Goal: Task Accomplishment & Management: Manage account settings

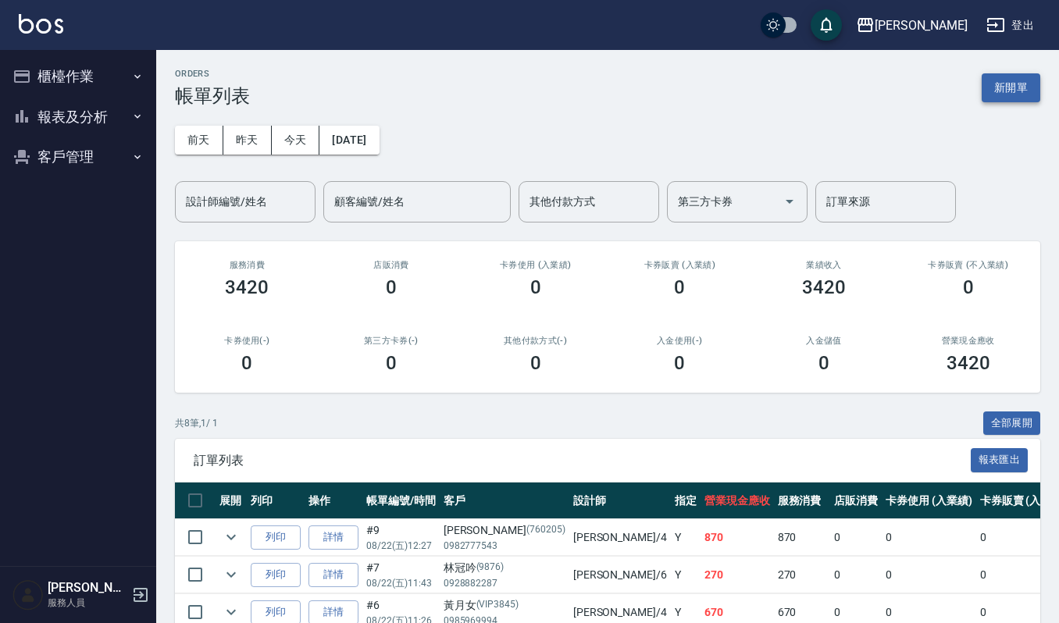
click at [1026, 97] on button "新開單" at bounding box center [1011, 87] width 59 height 29
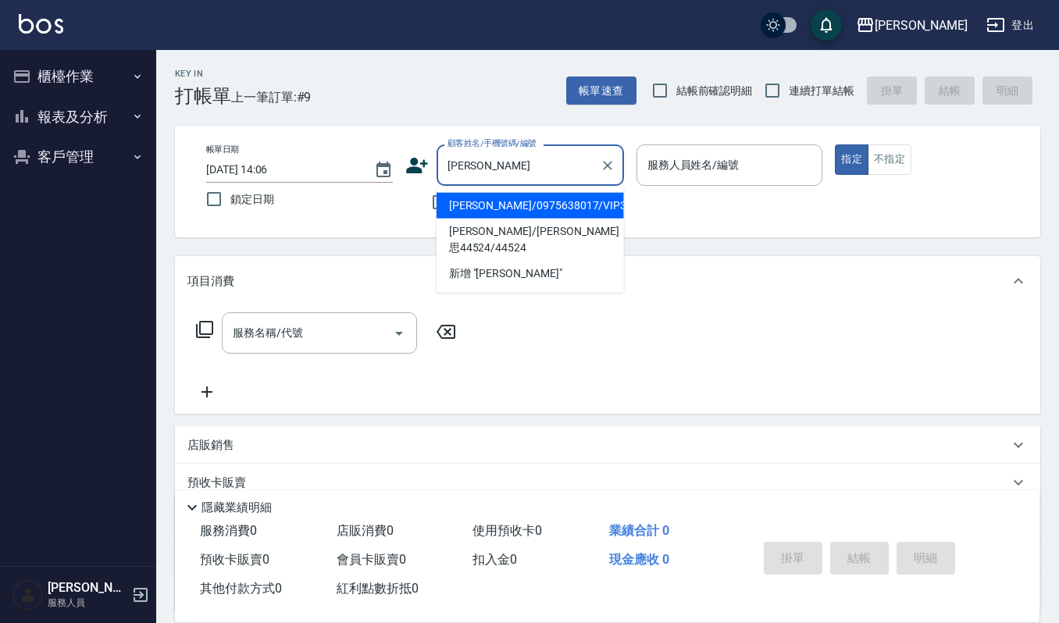
click at [459, 191] on ul "[PERSON_NAME]/0975638017/VIP3493 [PERSON_NAME]/[PERSON_NAME]思44524/44524 新增 "[P…" at bounding box center [530, 240] width 187 height 106
click at [461, 203] on li "[PERSON_NAME]/0975638017/VIP3493" at bounding box center [530, 206] width 187 height 26
type input "[PERSON_NAME]/0975638017/VIP3493"
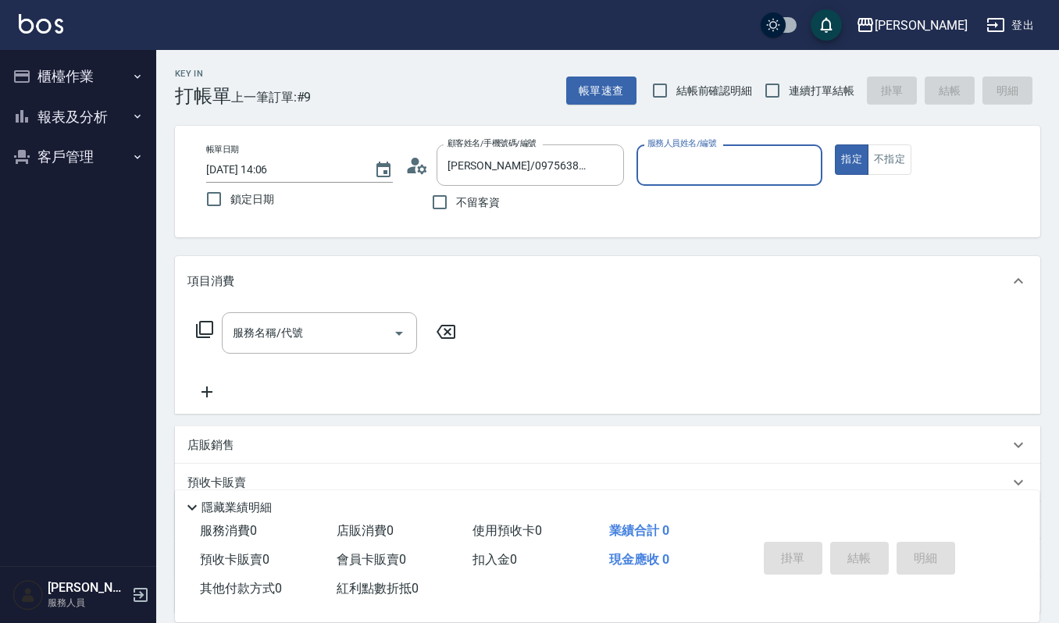
type input "[PERSON_NAME]-4"
click at [302, 332] on input "服務名稱/代號" at bounding box center [308, 332] width 158 height 27
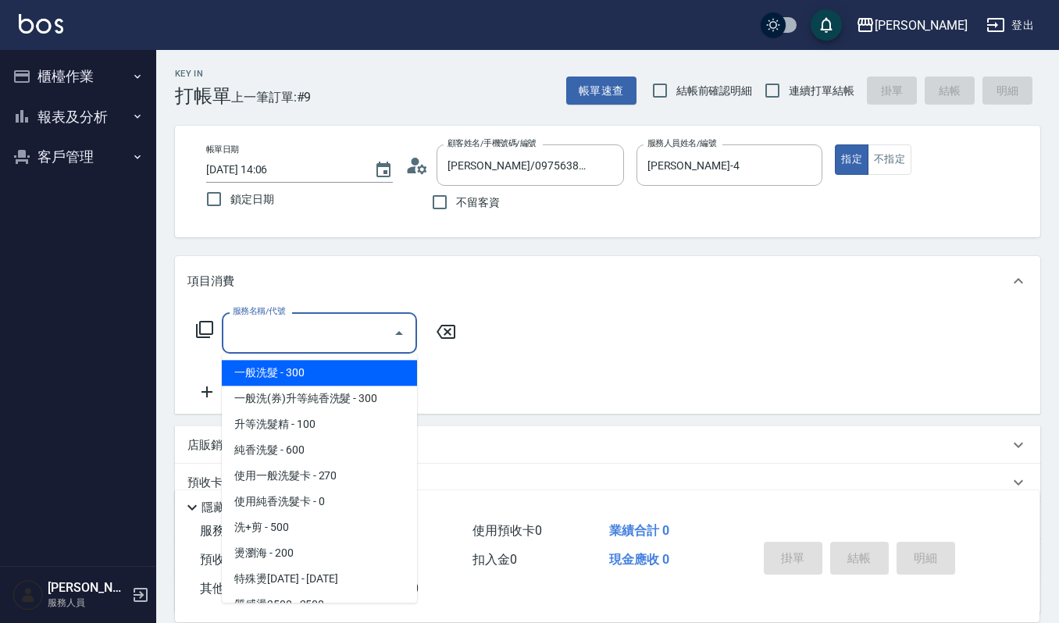
type input "6"
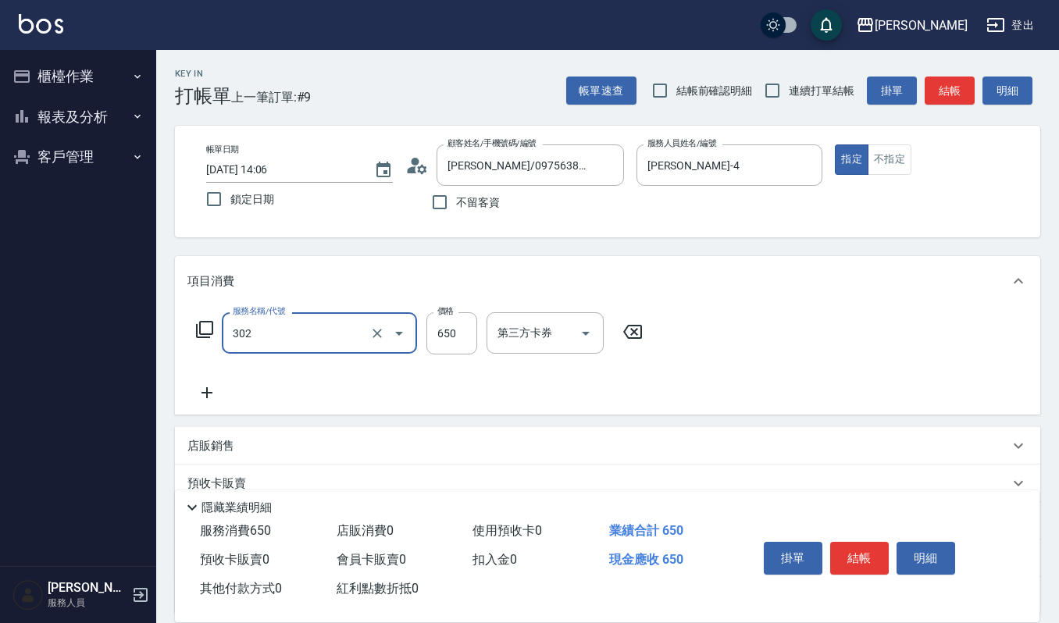
type input "經典剪髮-Gill(302)"
type input "520"
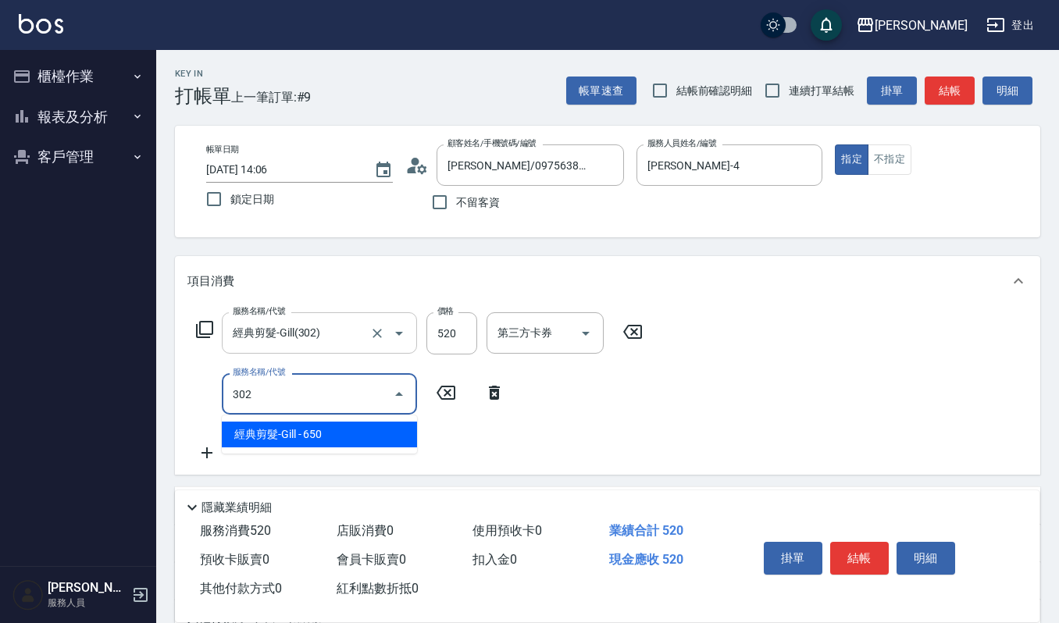
type input "經典剪髮-Gill(302)"
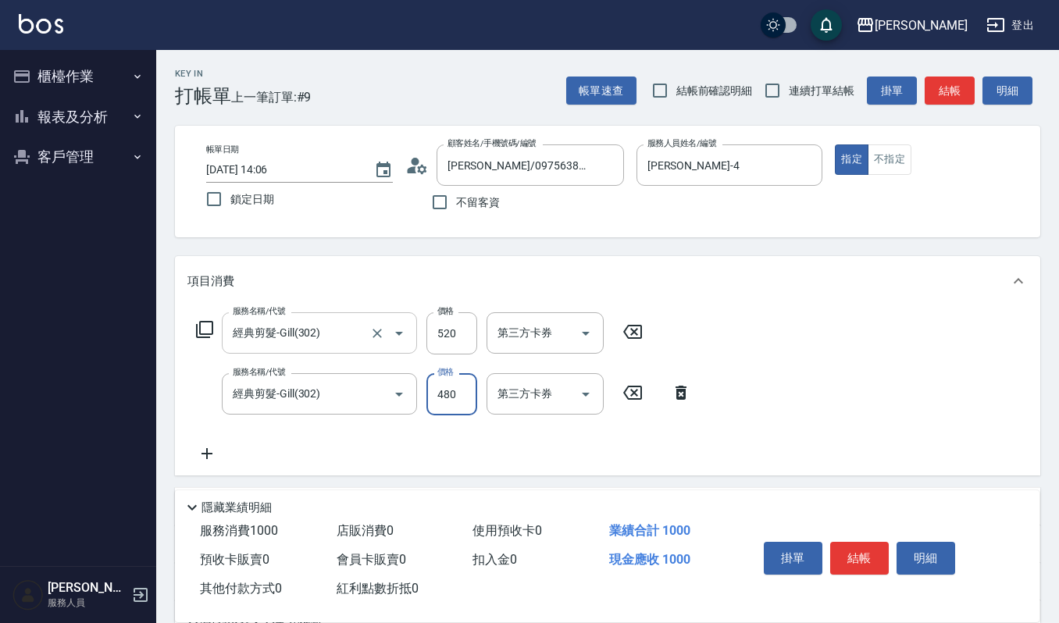
type input "480"
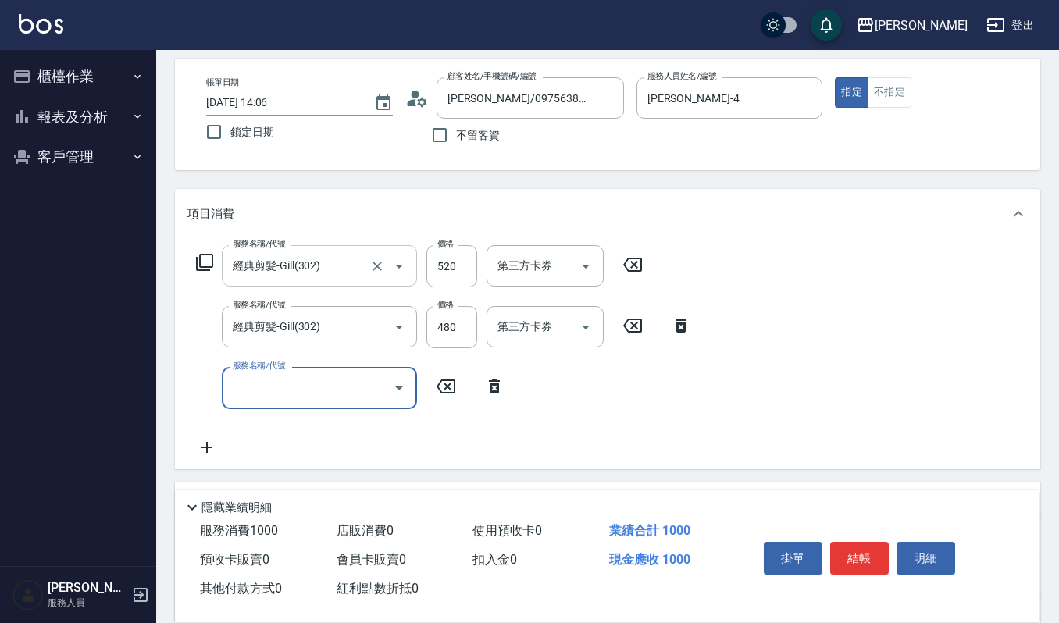
scroll to position [104, 0]
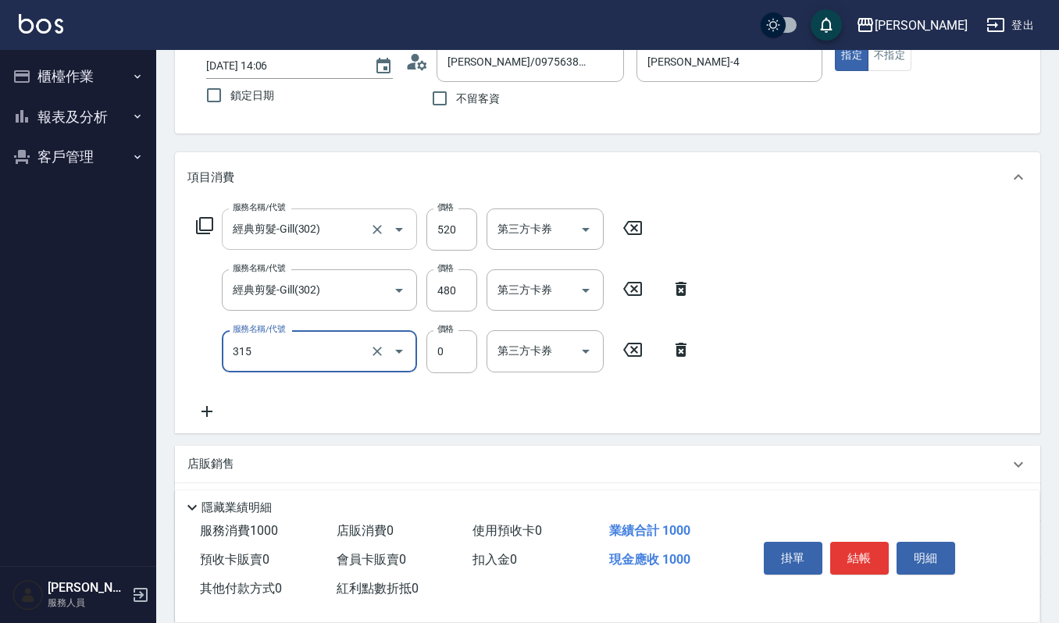
type input "2019週年慶剪卡0(315)"
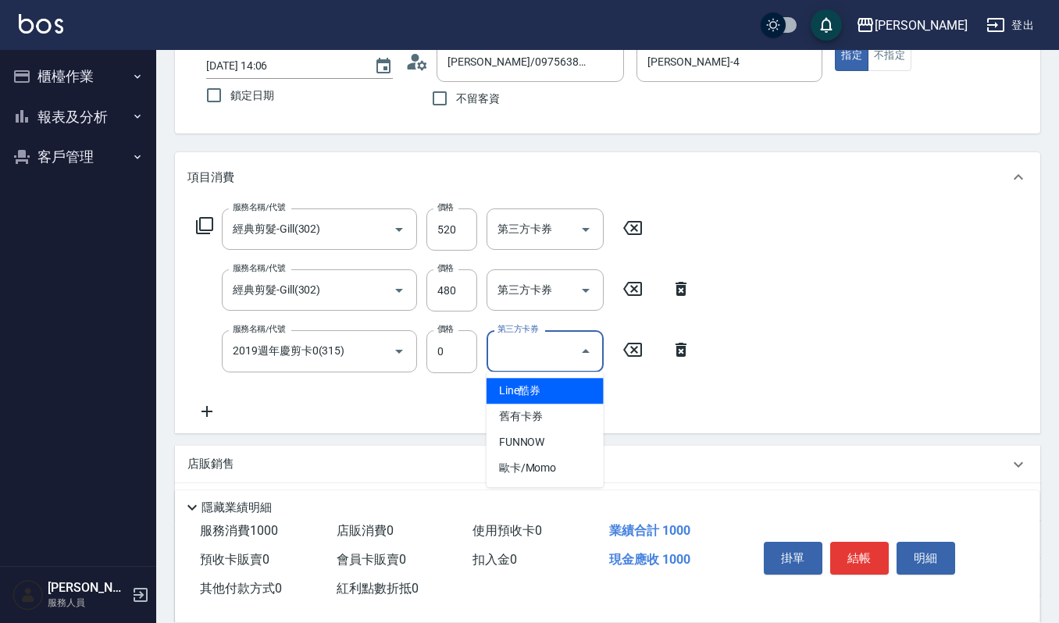
click at [562, 354] on input "第三方卡券" at bounding box center [534, 350] width 80 height 27
click at [551, 409] on span "舊有卡券" at bounding box center [545, 417] width 117 height 26
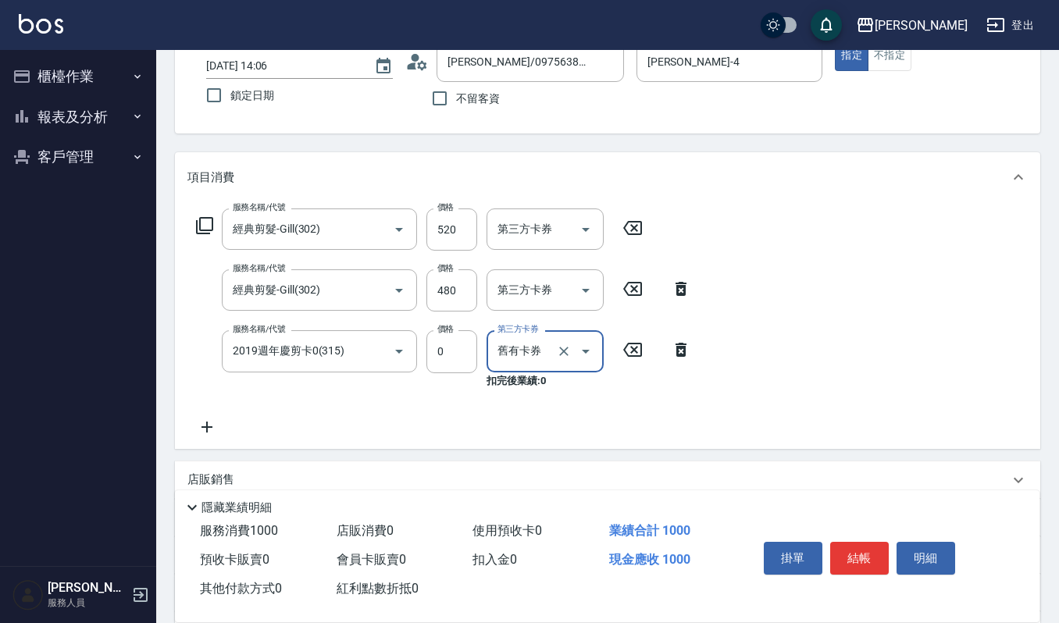
type input "舊有卡券"
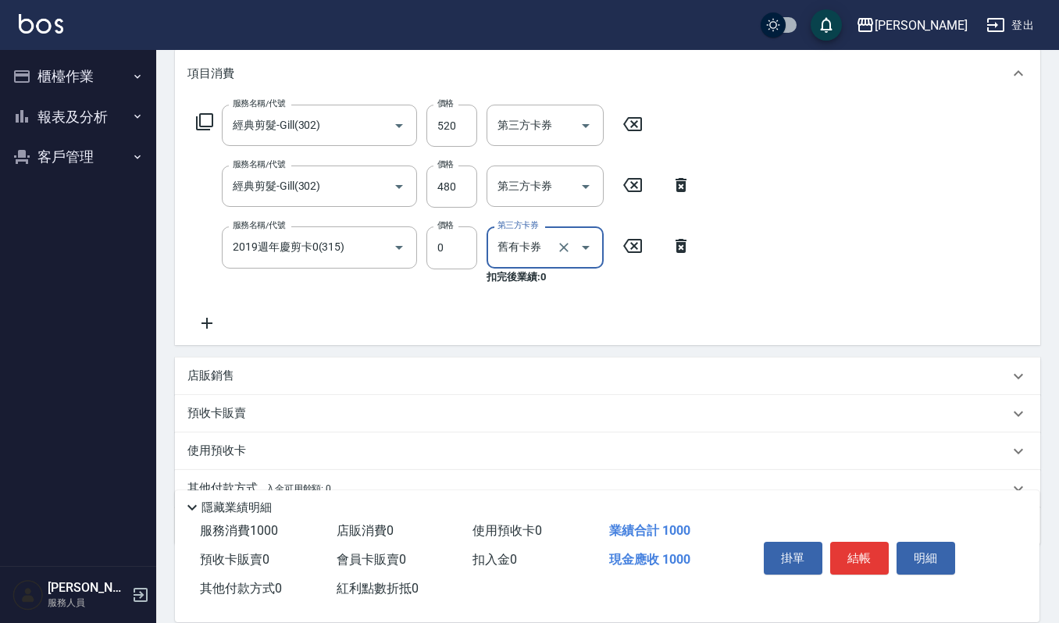
click at [208, 333] on div "服務名稱/代號 經典剪髮-Gill(302) 服務名稱/代號 價格 520 價格 第三方卡券 第三方卡券 服務名稱/代號 經典剪髮-Gill(302) 服務名…" at bounding box center [608, 221] width 866 height 246
click at [217, 326] on icon at bounding box center [206, 323] width 39 height 19
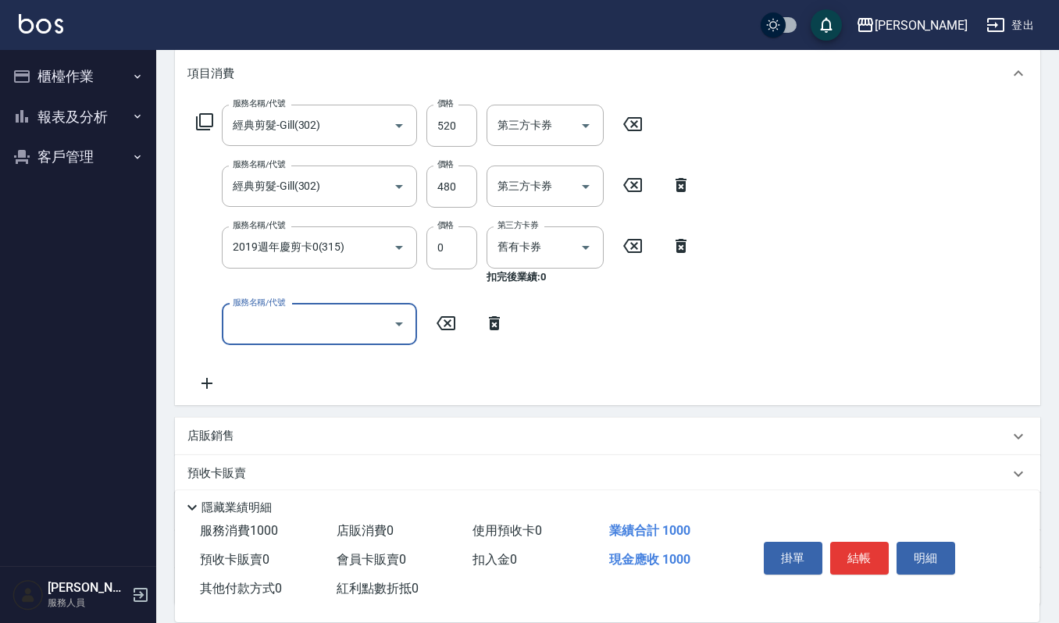
click at [233, 312] on input "服務名稱/代號" at bounding box center [308, 324] width 158 height 27
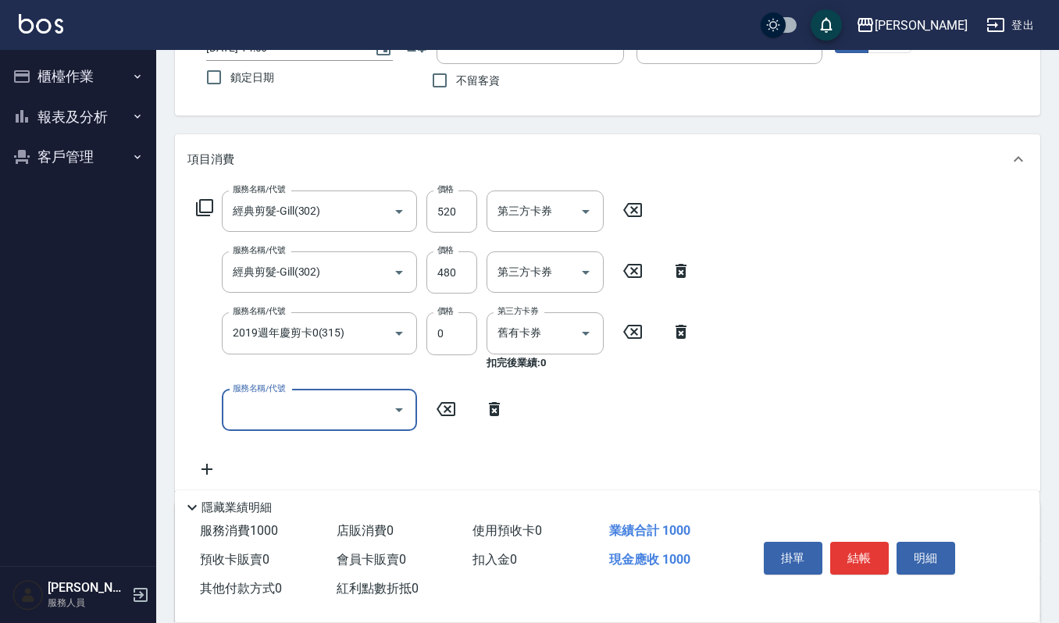
scroll to position [0, 0]
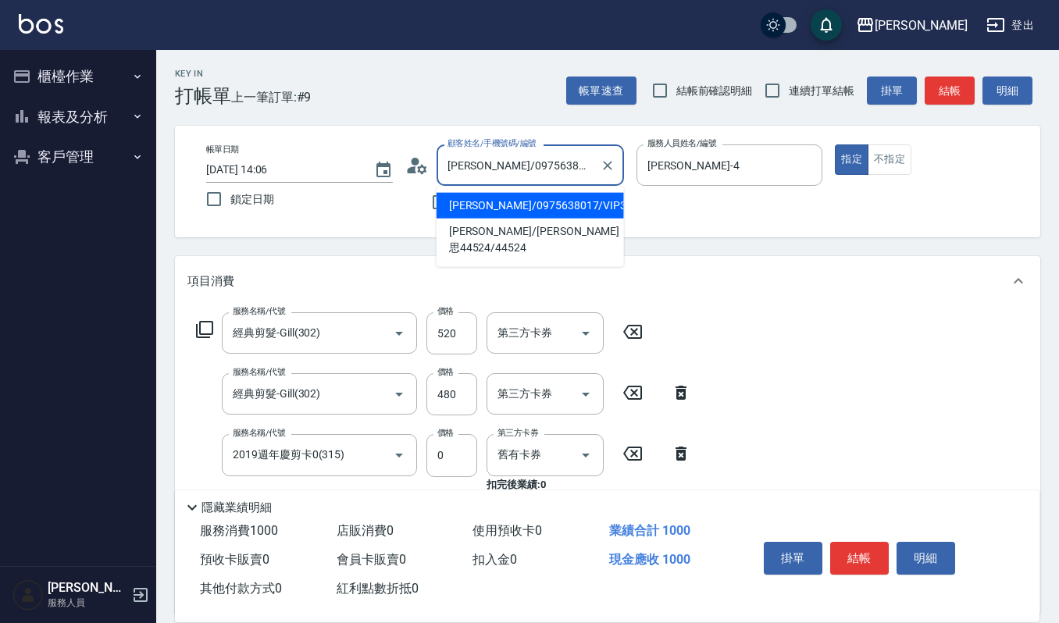
drag, startPoint x: 479, startPoint y: 154, endPoint x: 444, endPoint y: 170, distance: 37.8
click at [444, 170] on input "[PERSON_NAME]/0975638017/VIP3493" at bounding box center [519, 165] width 150 height 27
click at [382, 200] on div "帳單日期 2025/08/22 14:06 鎖定日期" at bounding box center [299, 180] width 187 height 71
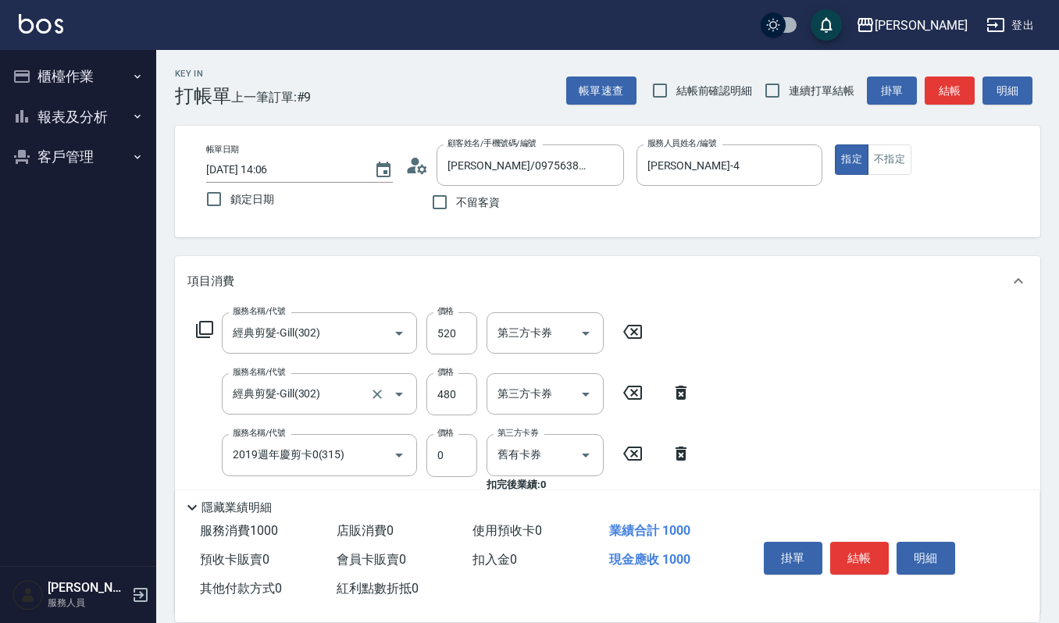
scroll to position [104, 0]
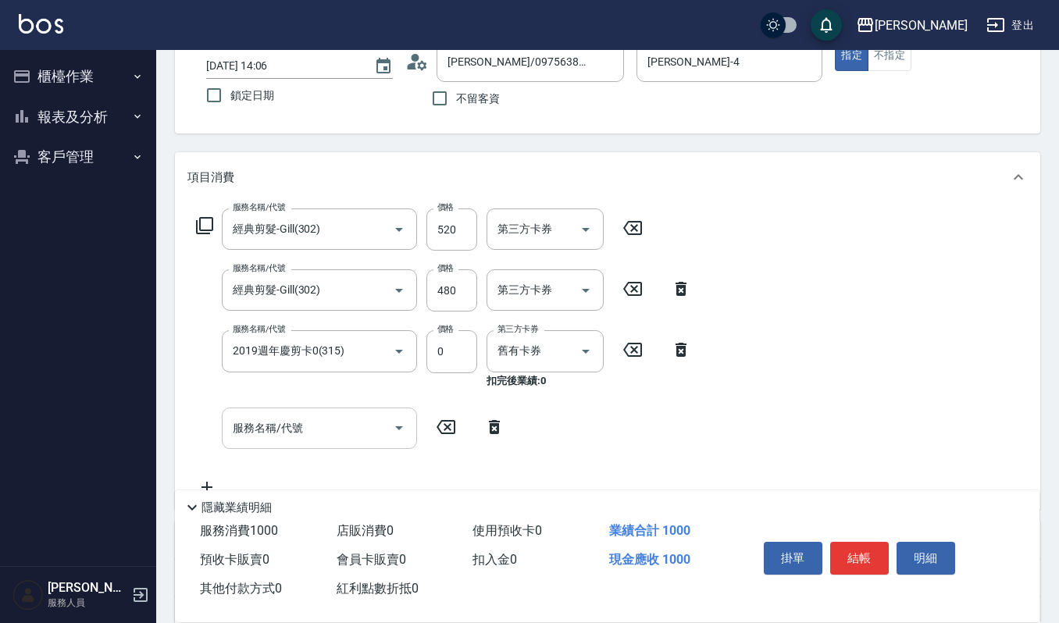
click at [273, 438] on input "服務名稱/代號" at bounding box center [308, 428] width 158 height 27
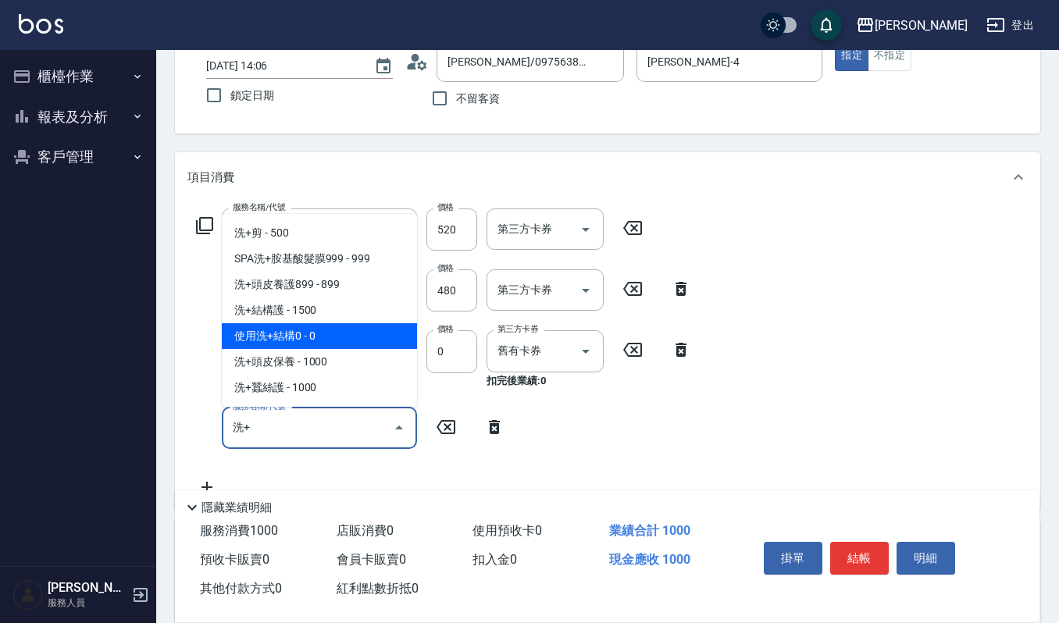
click at [314, 331] on span "使用洗+結構0 - 0" at bounding box center [319, 336] width 195 height 26
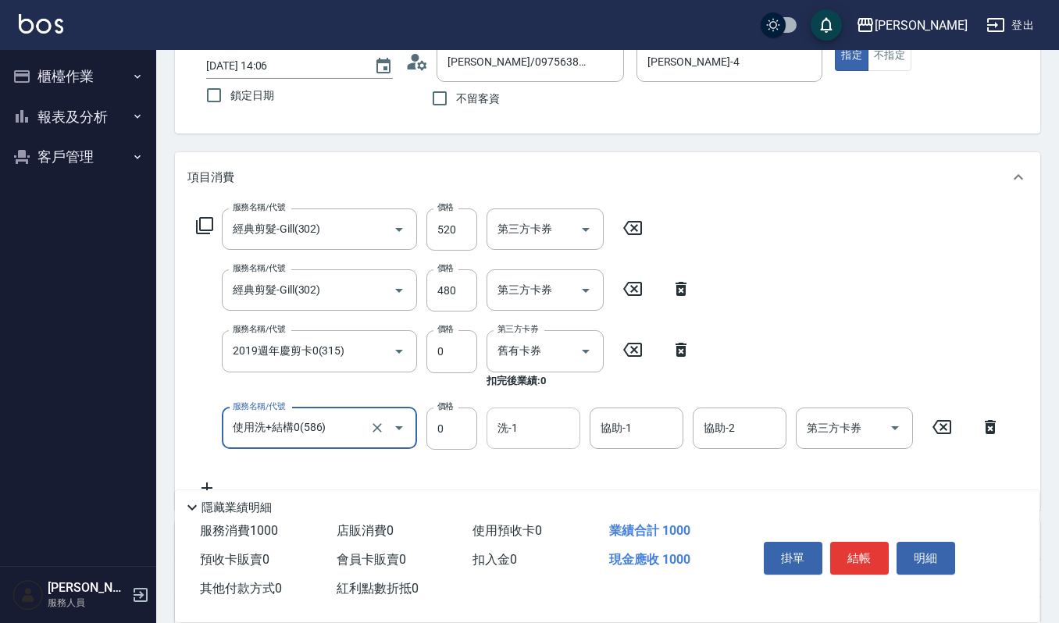
type input "使用洗+結構0(586)"
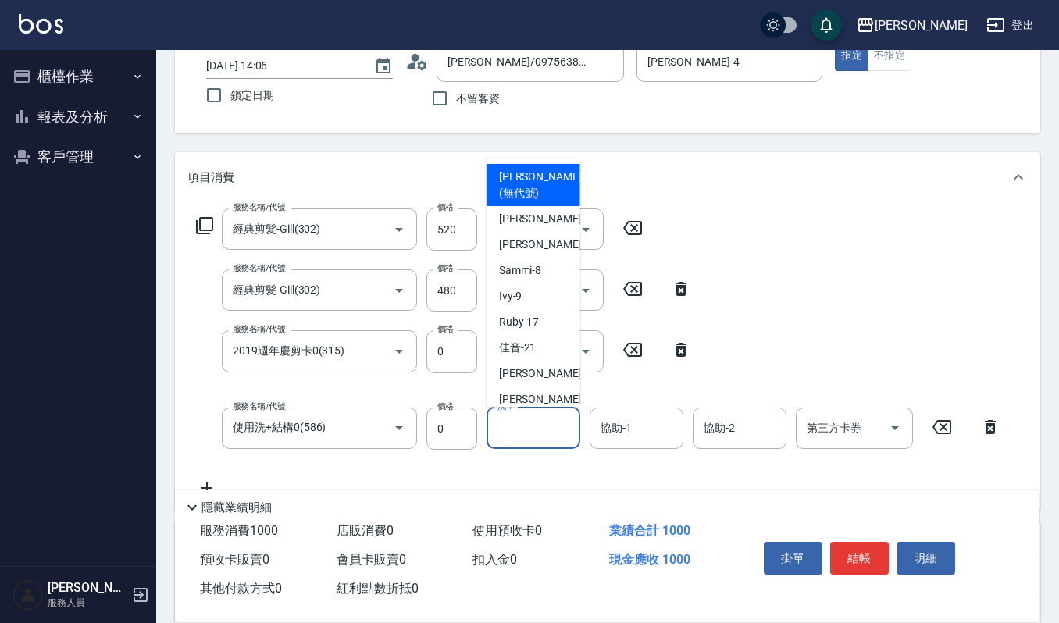
click at [516, 435] on input "洗-1" at bounding box center [534, 428] width 80 height 27
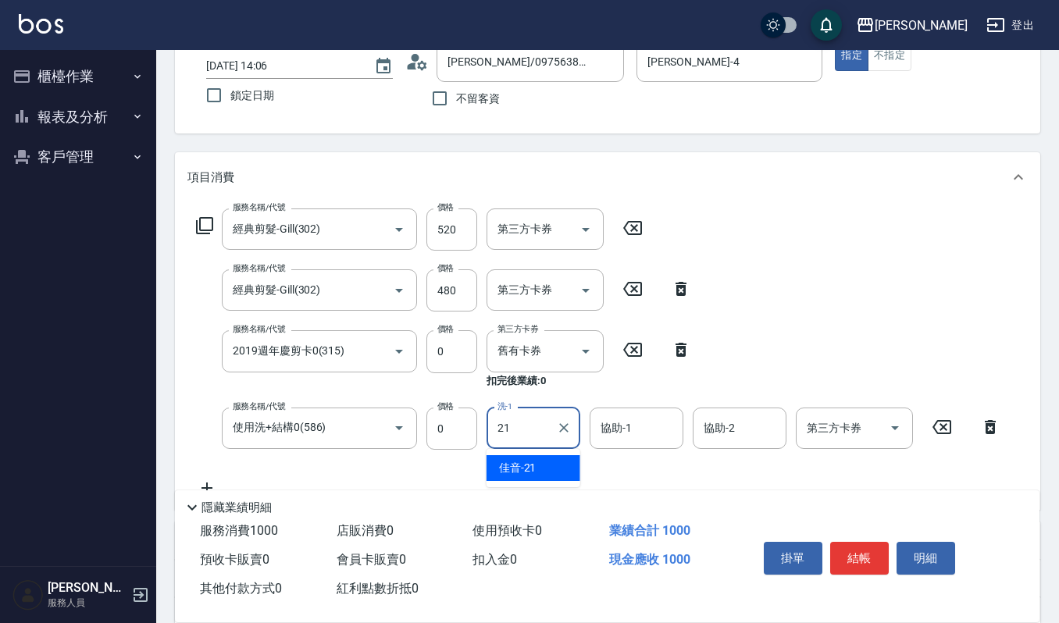
type input "佳音-21"
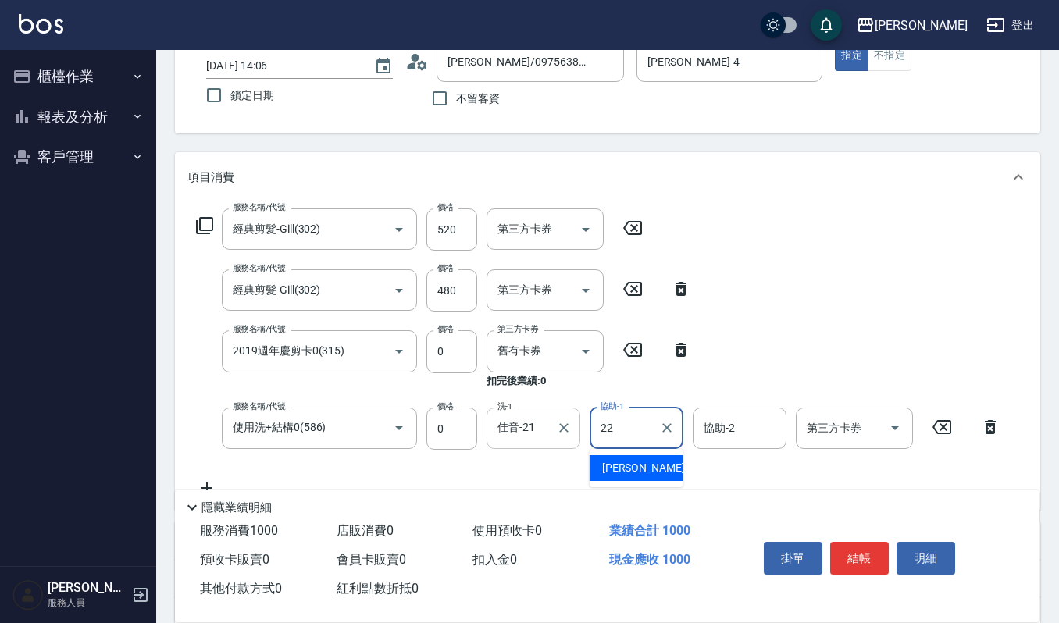
type input "[PERSON_NAME]-22"
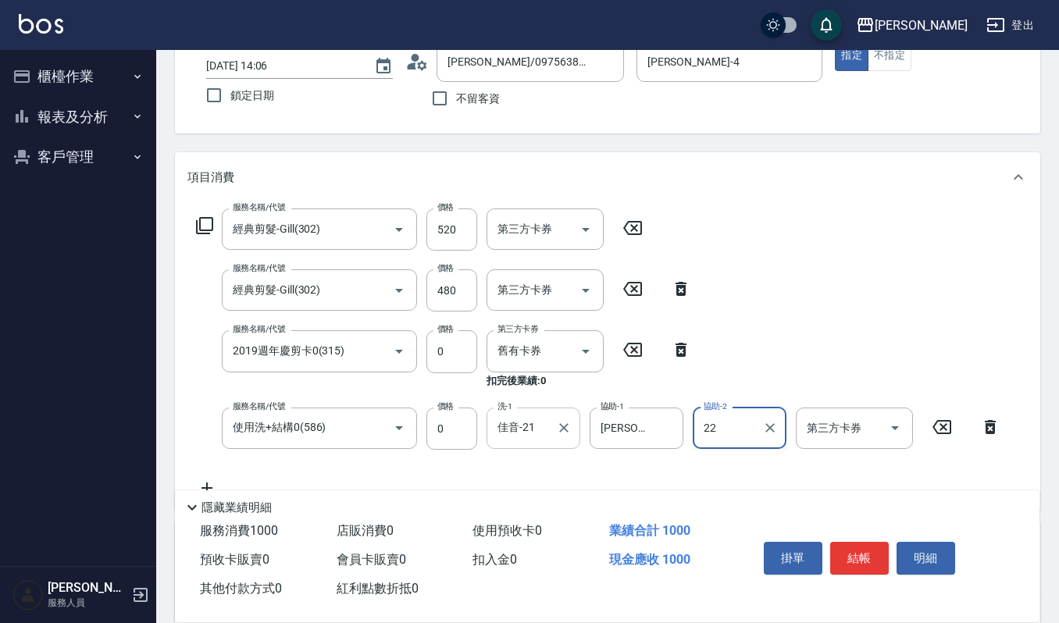
type input "[PERSON_NAME]-22"
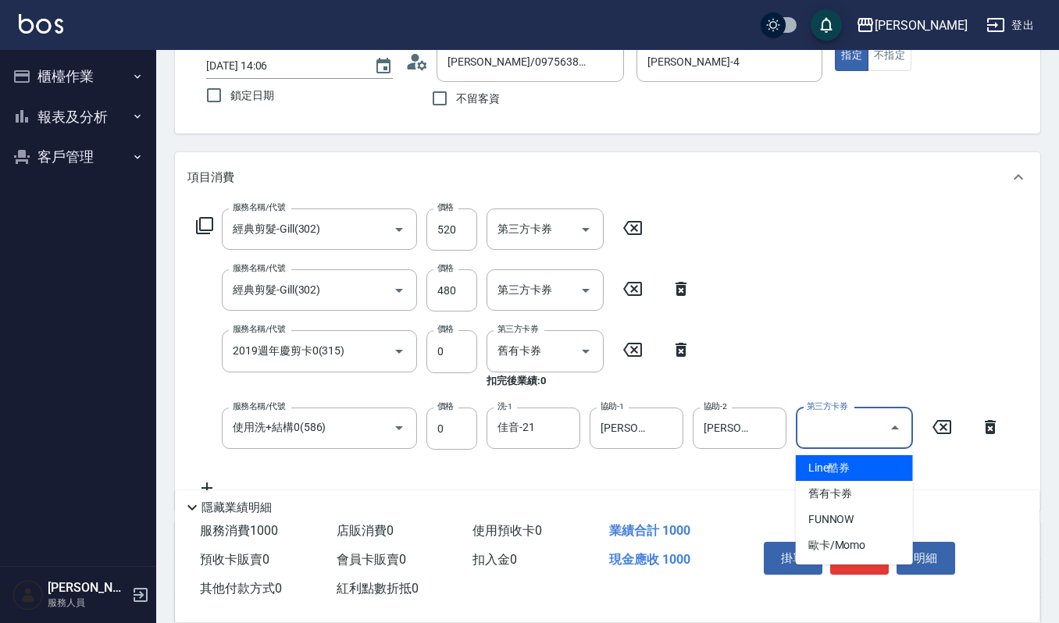
click at [841, 434] on input "第三方卡券" at bounding box center [843, 428] width 80 height 27
click at [841, 484] on span "舊有卡券" at bounding box center [854, 494] width 117 height 26
type input "舊有卡券"
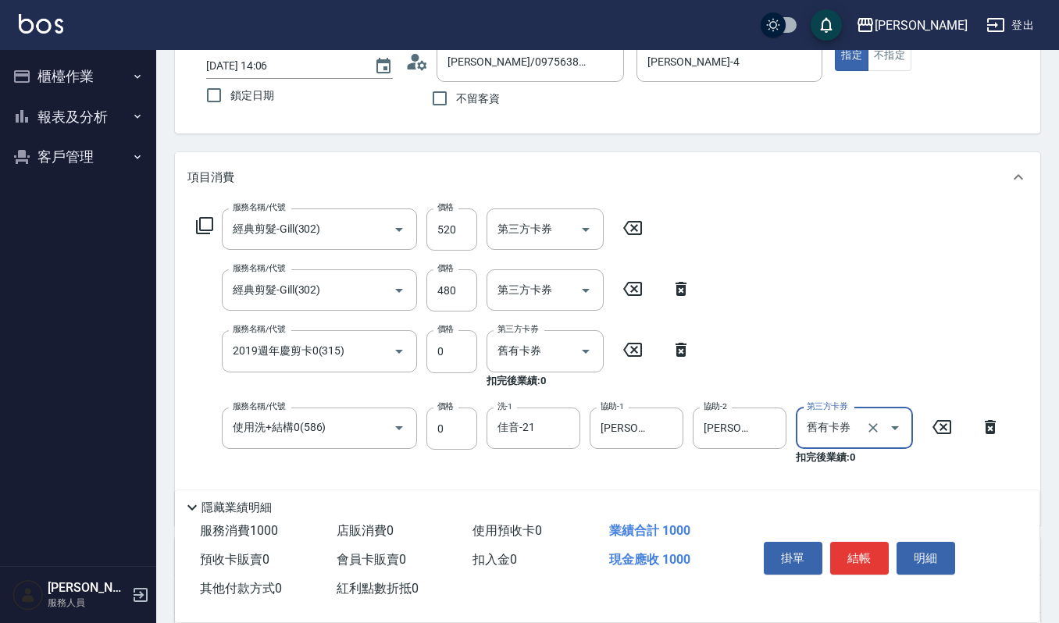
scroll to position [208, 0]
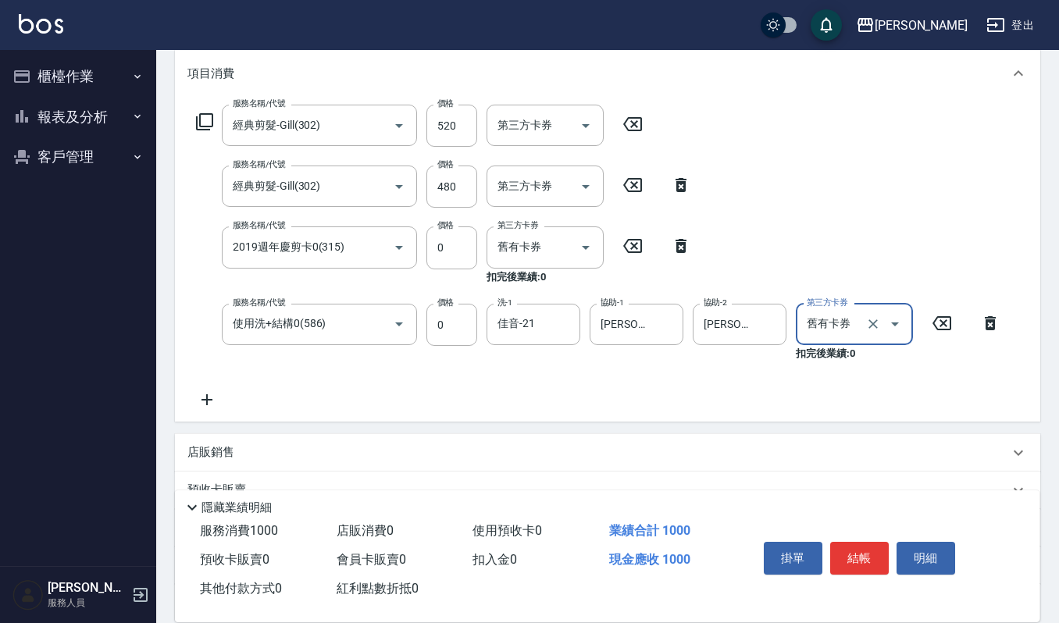
click at [208, 398] on icon at bounding box center [206, 400] width 39 height 19
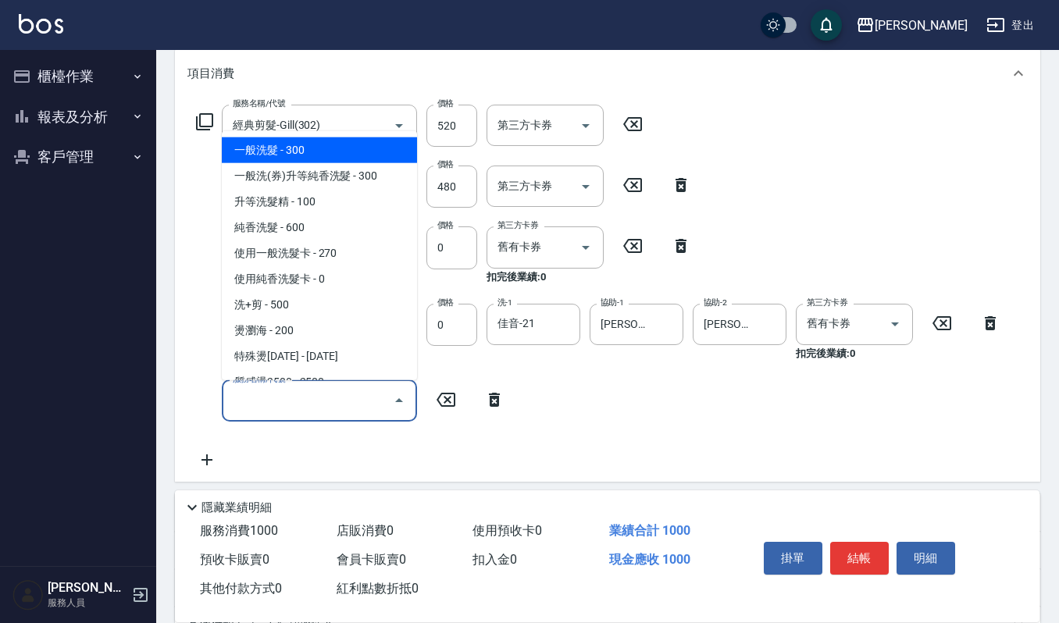
click at [289, 413] on input "服務名稱/代號" at bounding box center [308, 400] width 158 height 27
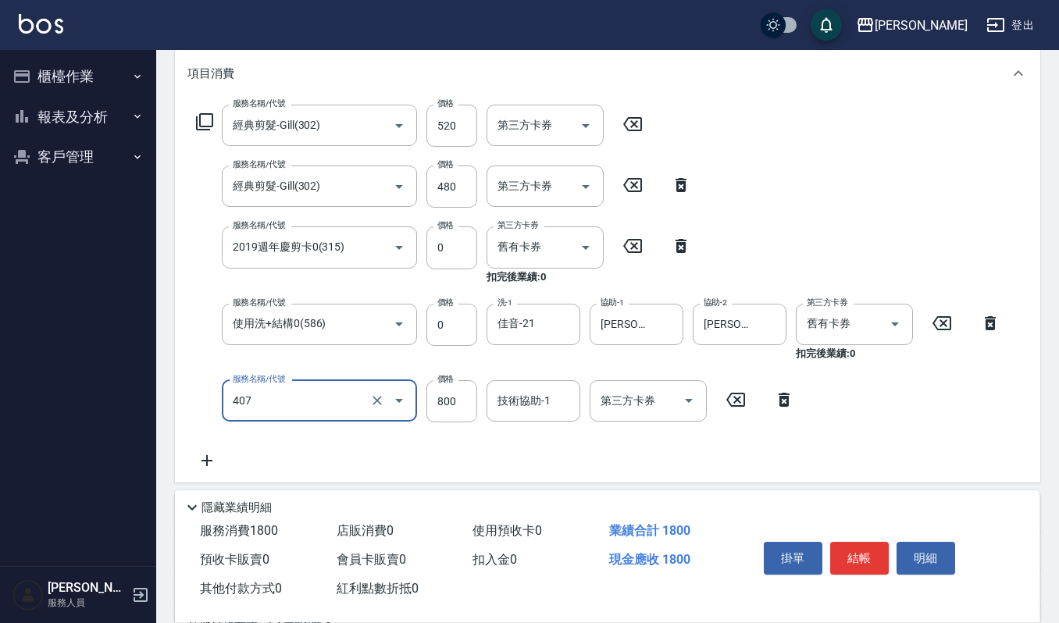
type input "補染(407)"
click at [487, 410] on div "技術協助-1" at bounding box center [534, 400] width 94 height 41
click at [450, 407] on input "800" at bounding box center [452, 401] width 51 height 42
type input "1700"
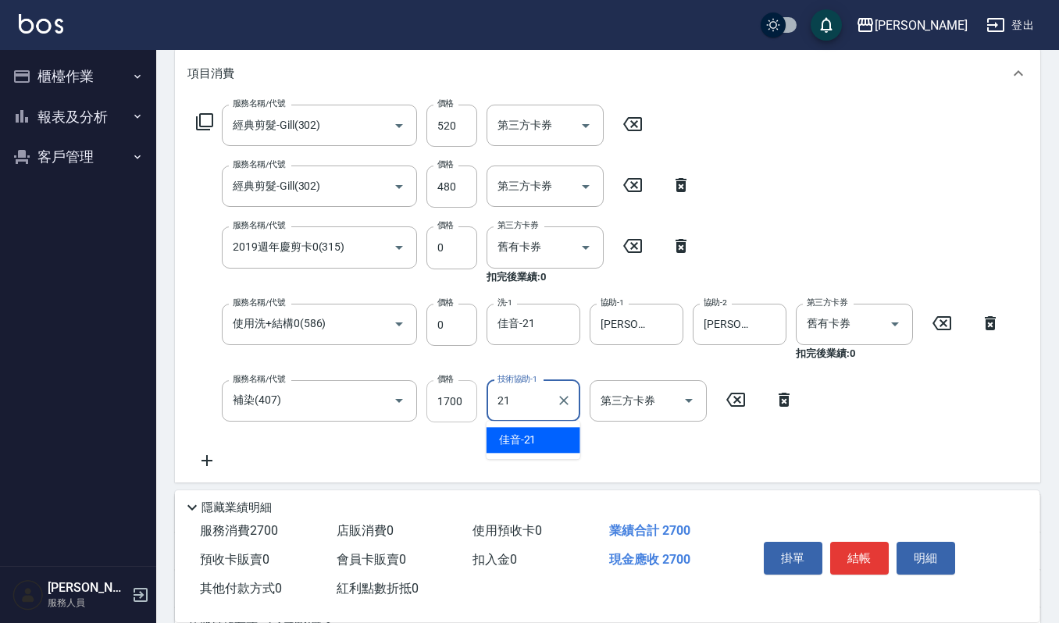
type input "佳音-21"
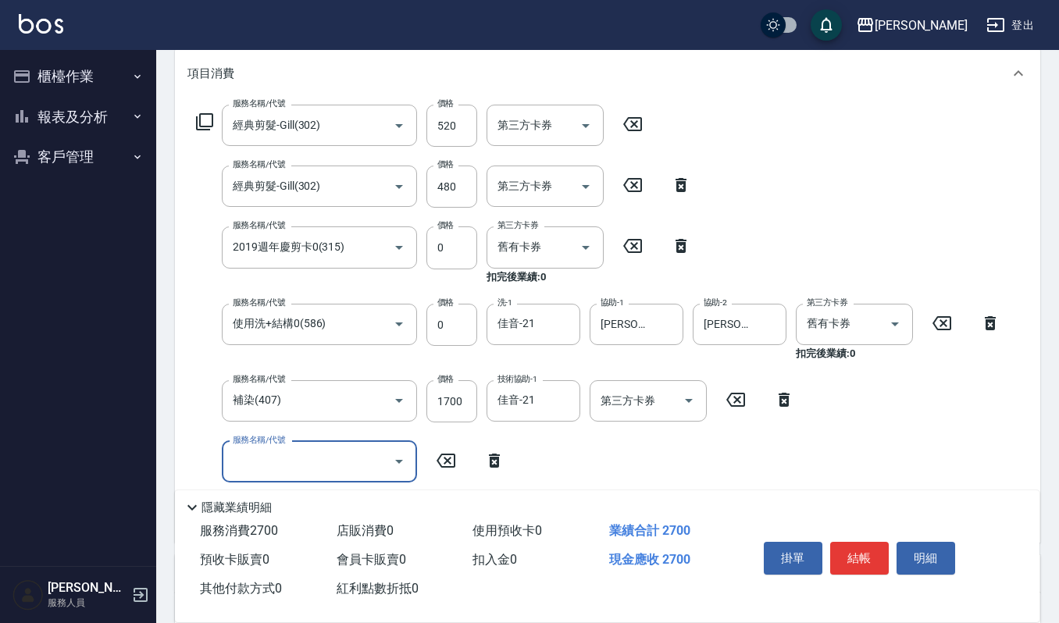
click at [316, 452] on input "服務名稱/代號" at bounding box center [308, 461] width 158 height 27
type input "ˇ"
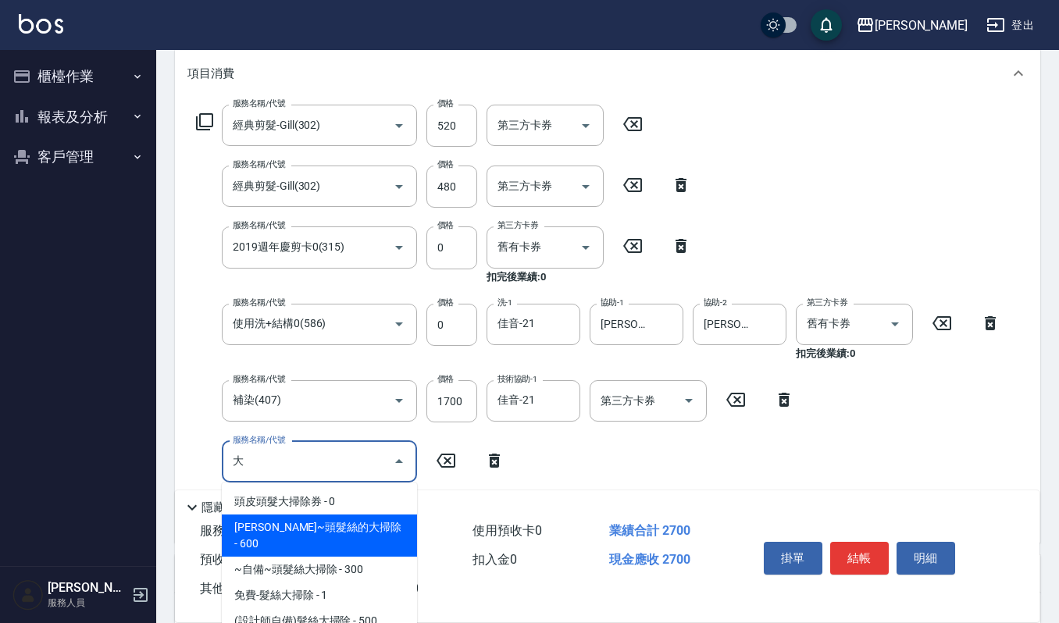
click at [369, 531] on span "華旭~頭髮絲的大掃除 - 600" at bounding box center [319, 536] width 195 height 42
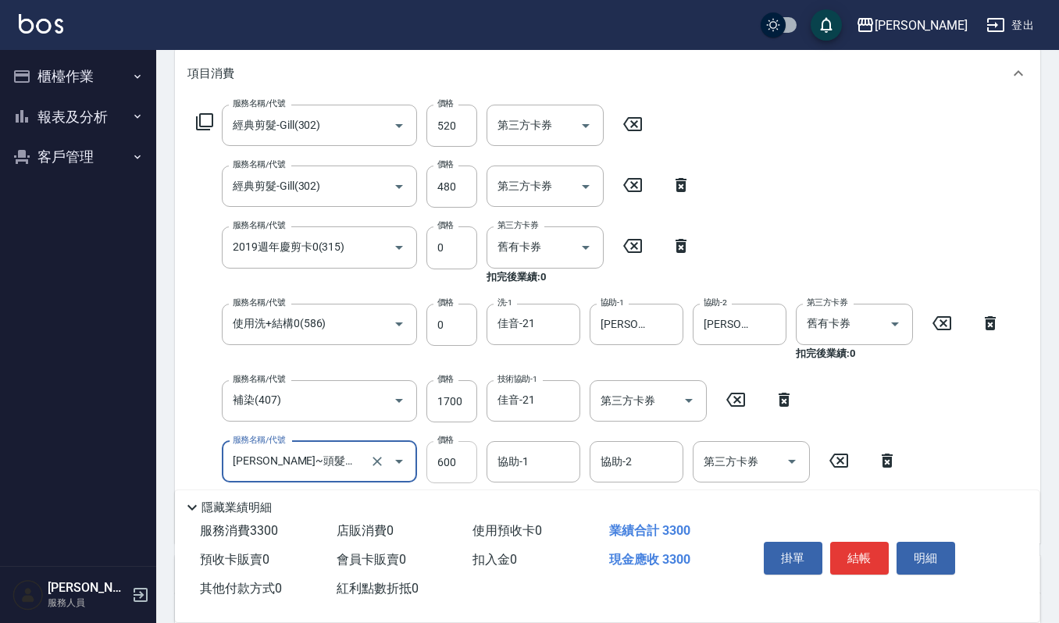
type input "[PERSON_NAME]~頭髮絲的大掃除(535)"
drag, startPoint x: 456, startPoint y: 461, endPoint x: 448, endPoint y: 453, distance: 11.0
click at [456, 461] on input "600" at bounding box center [452, 462] width 51 height 42
type input "800"
type input "佳音-21"
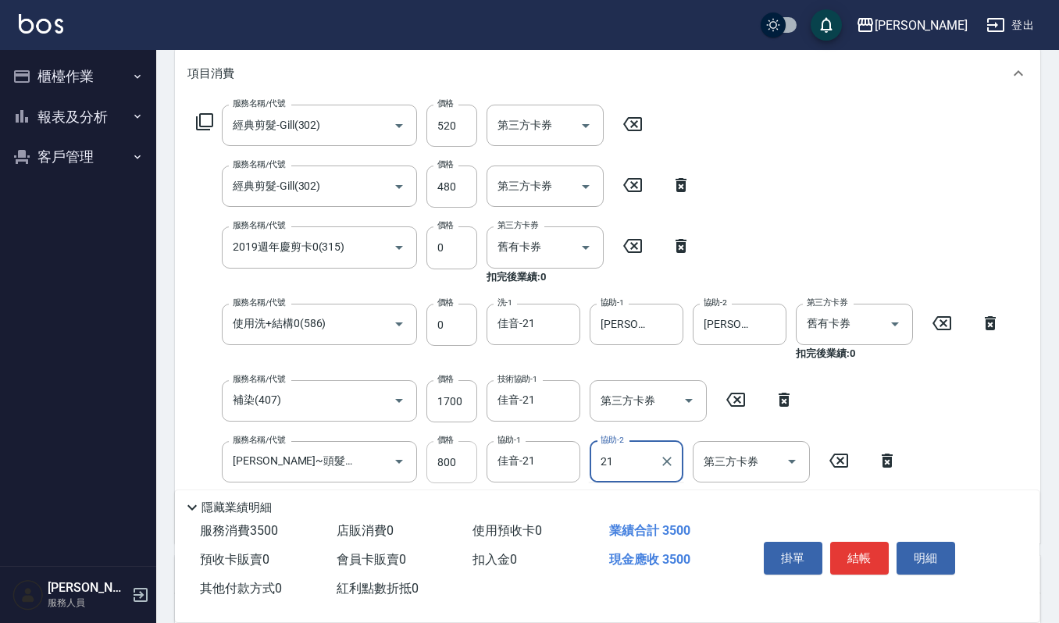
type input "佳音-21"
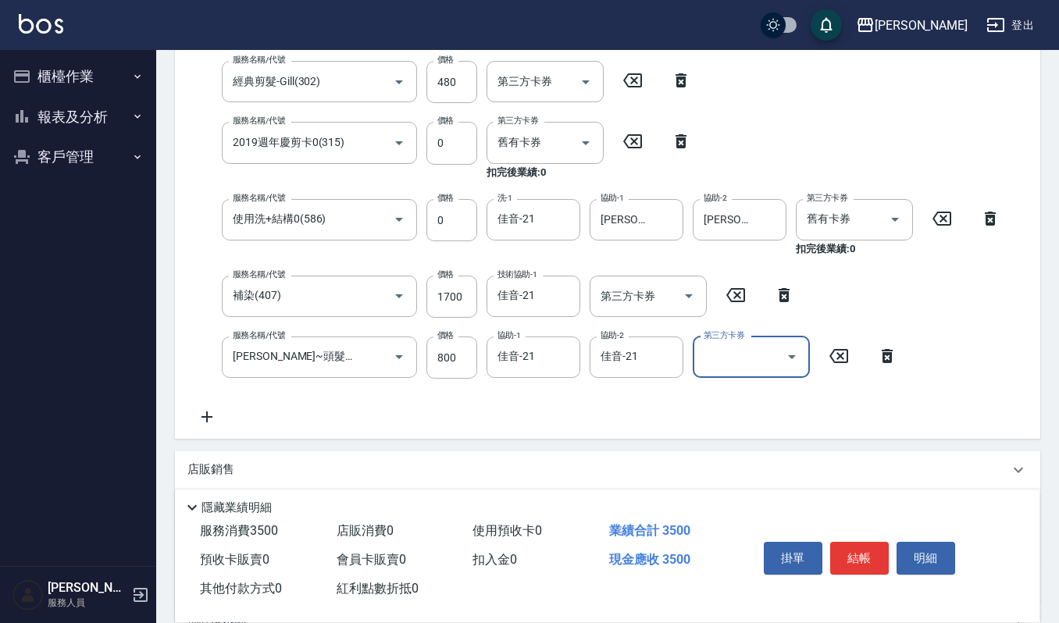
scroll to position [0, 0]
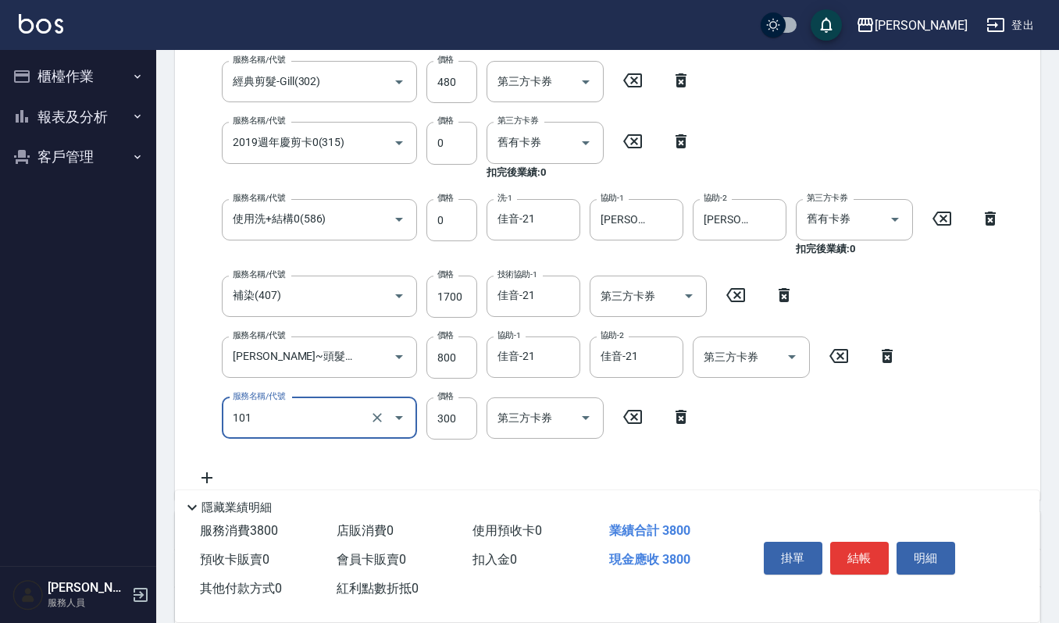
type input "一般洗髮(101)"
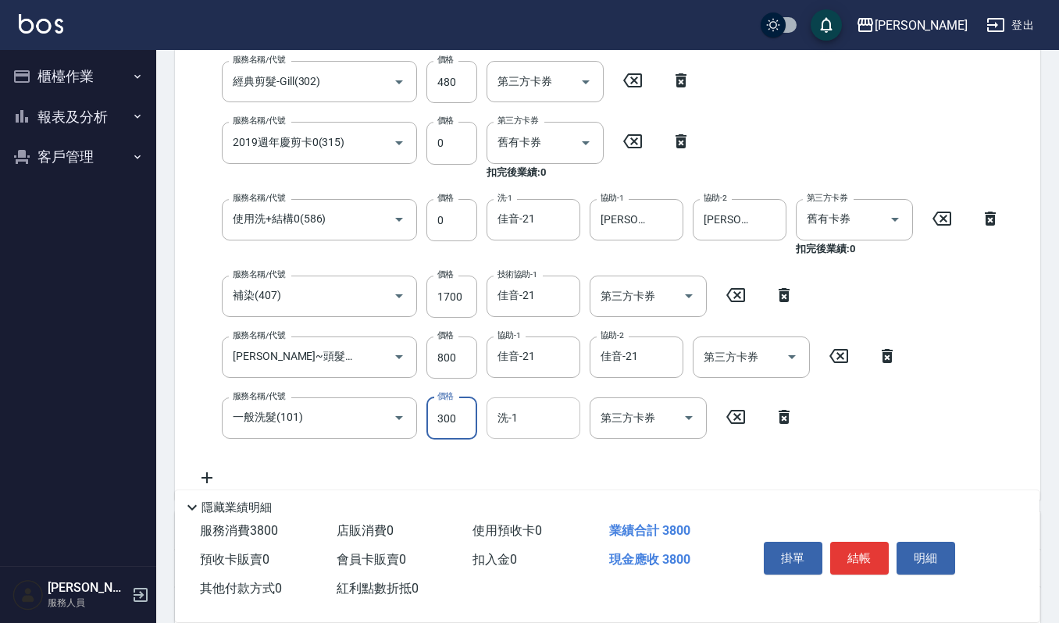
click at [534, 435] on div "洗-1" at bounding box center [534, 418] width 94 height 41
type input "[PERSON_NAME]-22"
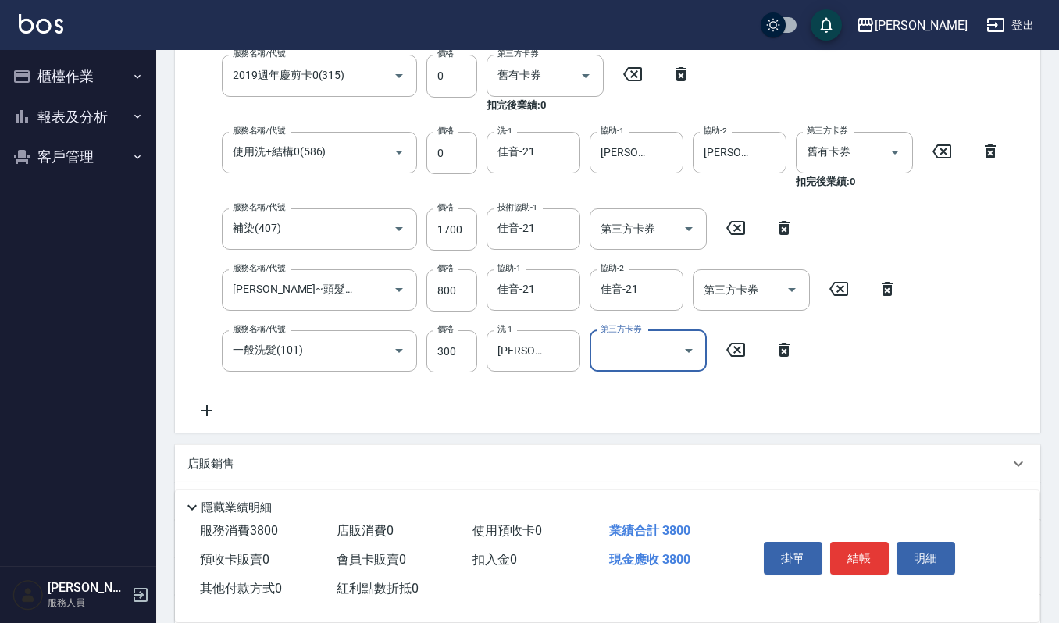
scroll to position [416, 0]
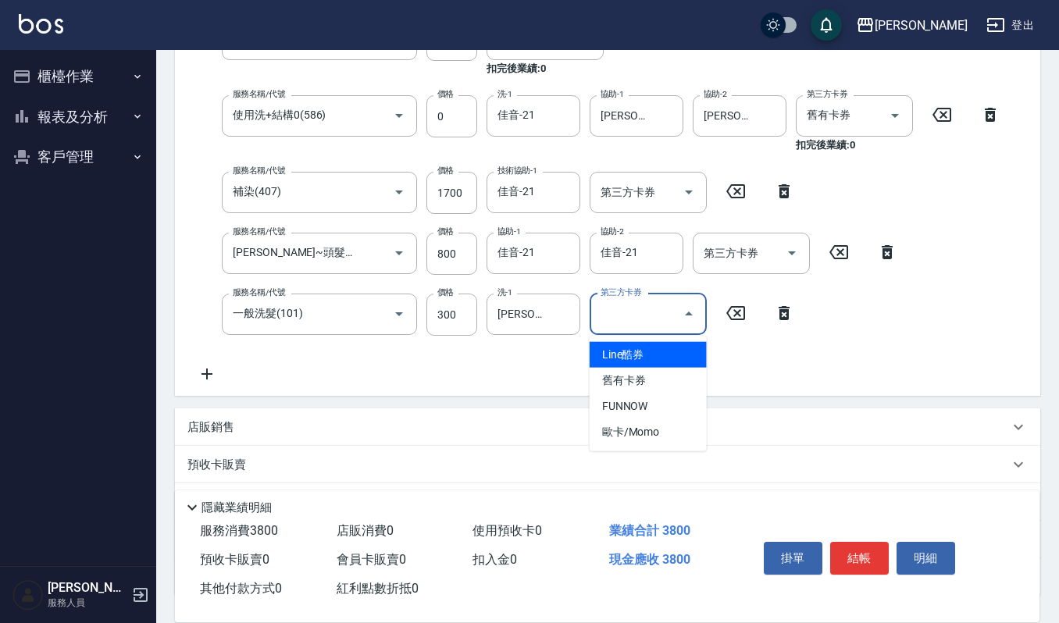
type input "Line酷券"
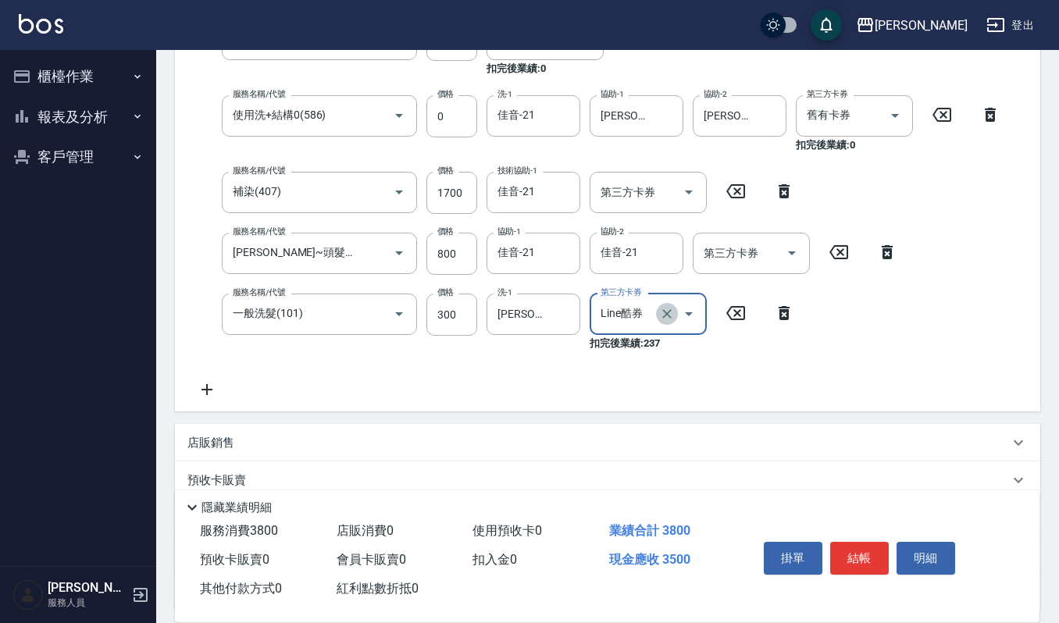
click at [669, 314] on icon "Clear" at bounding box center [667, 314] width 16 height 16
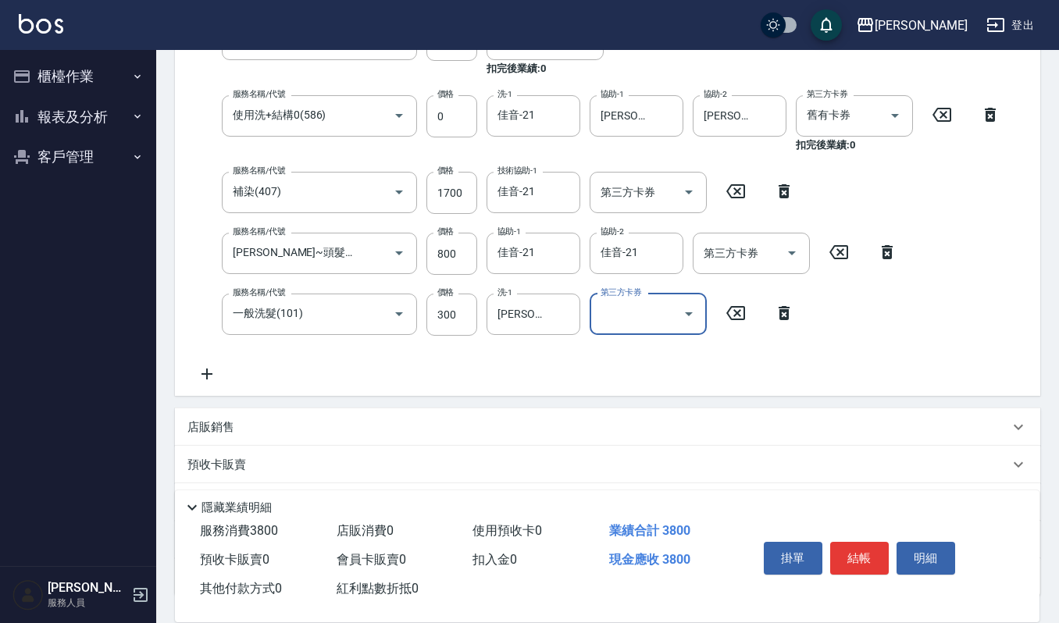
click at [555, 383] on div "服務名稱/代號 經典剪髮-Gill(302) 服務名稱/代號 價格 520 價格 第三方卡券 第三方卡券 服務名稱/代號 經典剪髮-Gill(302) 服務名…" at bounding box center [608, 143] width 866 height 506
click at [206, 382] on icon at bounding box center [206, 374] width 39 height 19
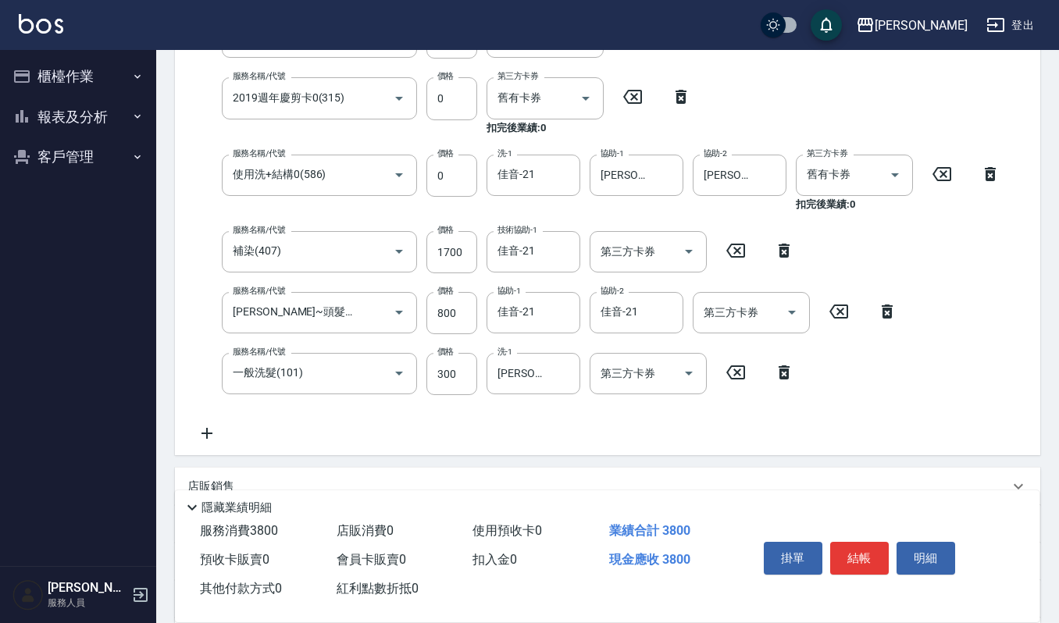
scroll to position [0, 0]
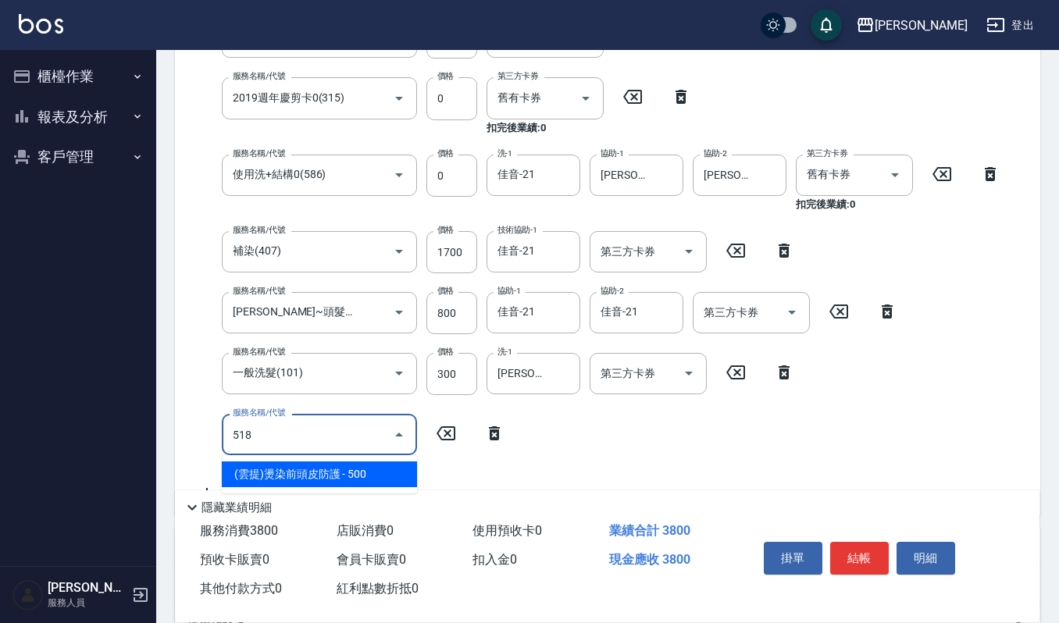
type input "(雲提)燙染前頭皮防護(518)"
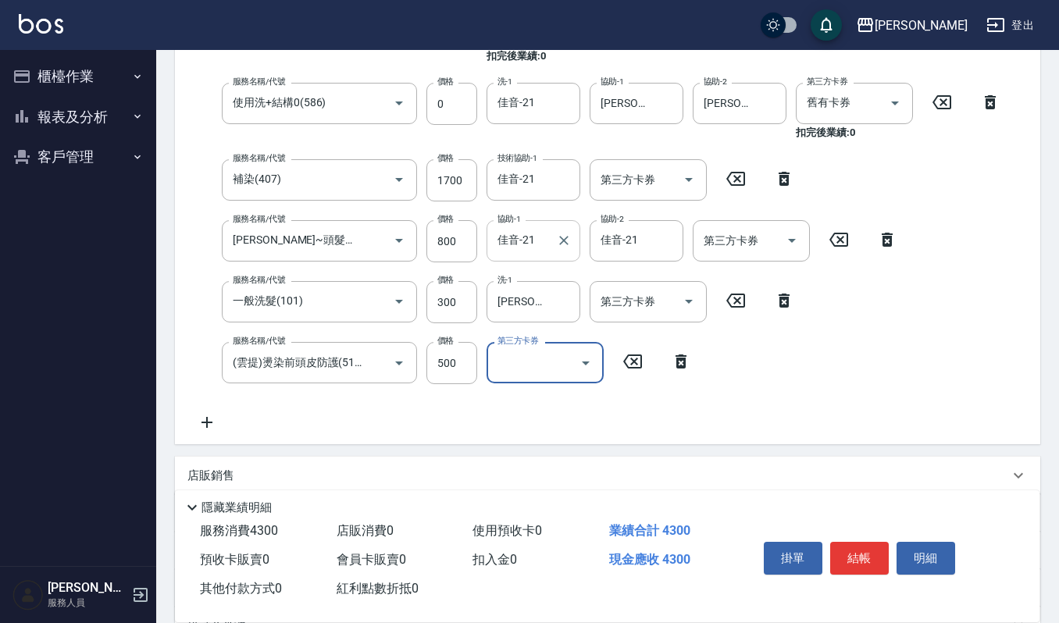
scroll to position [462, 0]
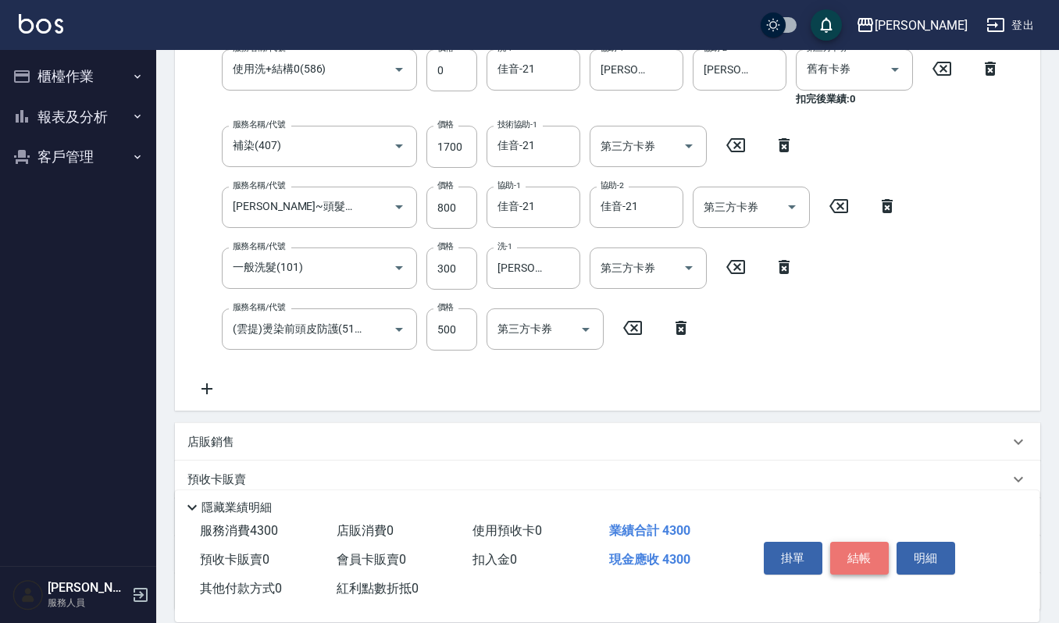
click at [882, 553] on button "結帳" at bounding box center [859, 558] width 59 height 33
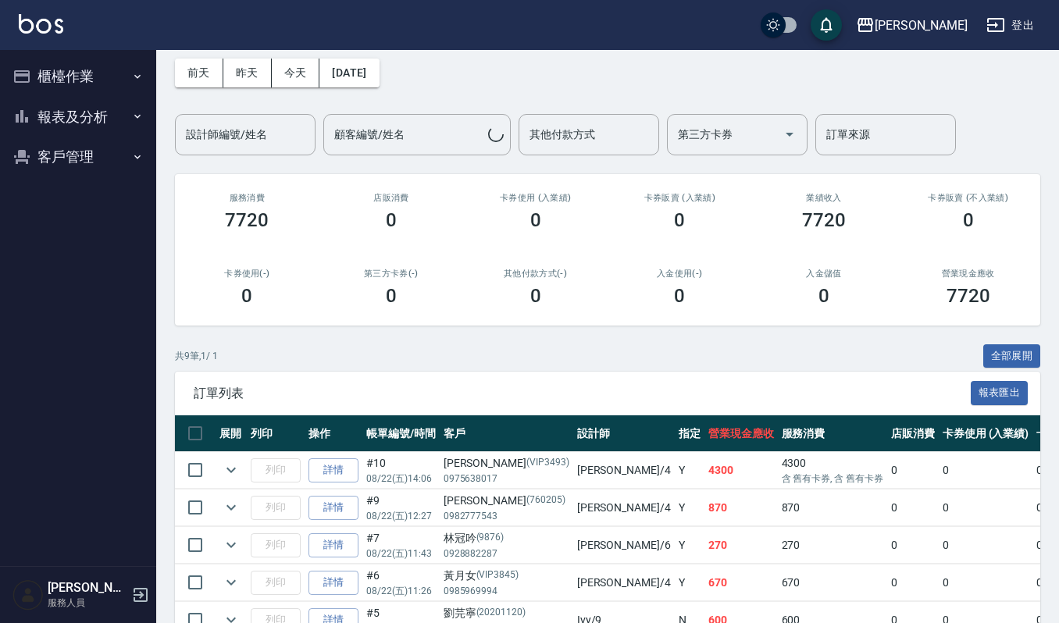
scroll to position [104, 0]
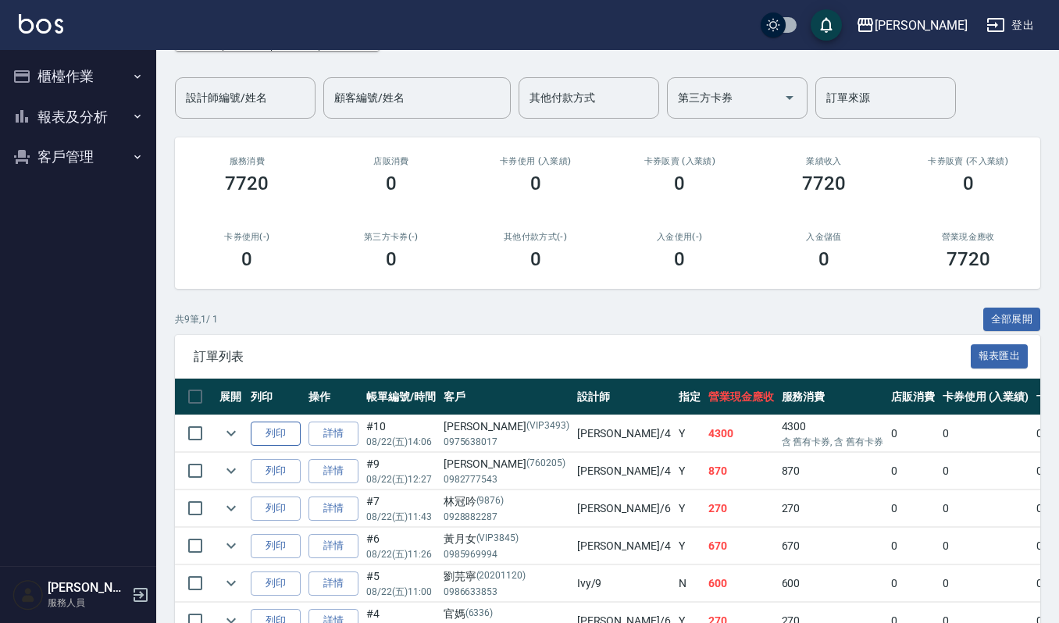
click at [275, 431] on button "列印" at bounding box center [276, 434] width 50 height 24
click at [72, 72] on button "櫃檯作業" at bounding box center [78, 76] width 144 height 41
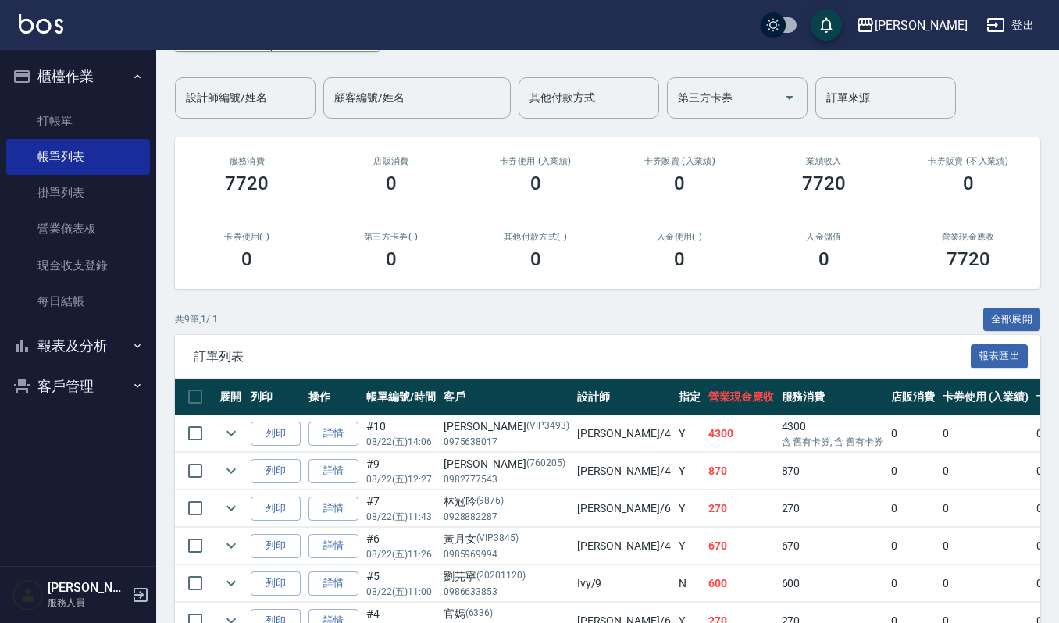
click at [242, 105] on input "設計師編號/姓名" at bounding box center [245, 97] width 127 height 27
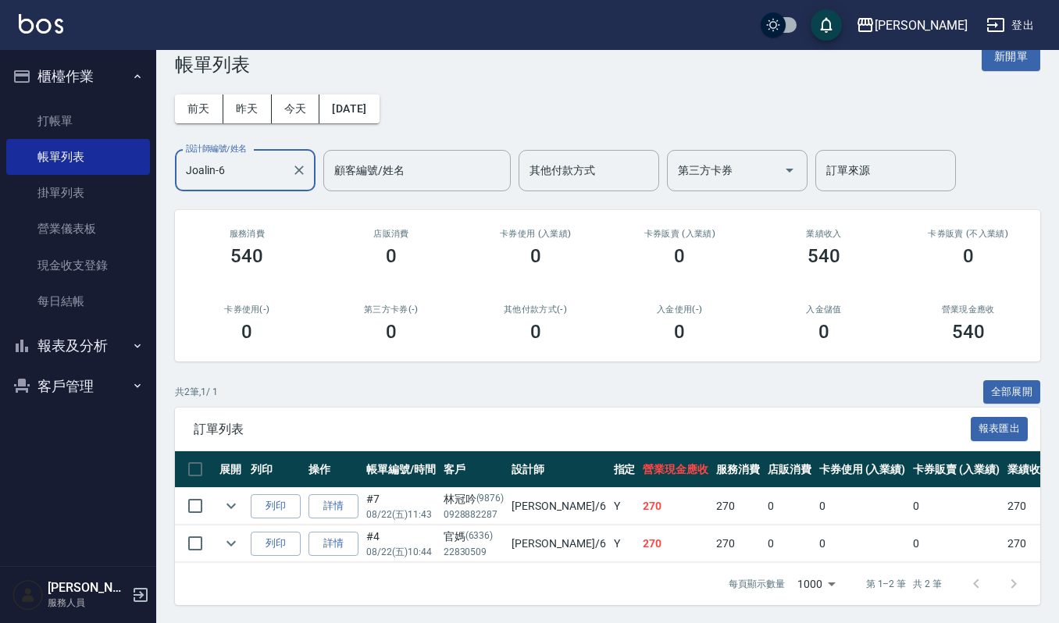
scroll to position [48, 0]
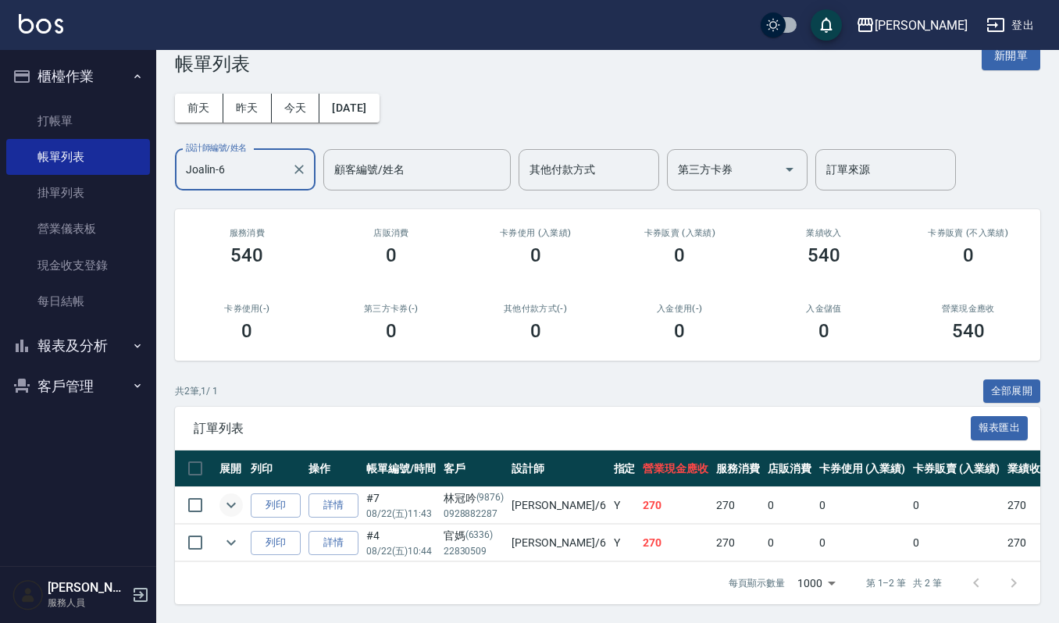
type input "Joalin-6"
click at [227, 496] on icon "expand row" at bounding box center [231, 505] width 19 height 19
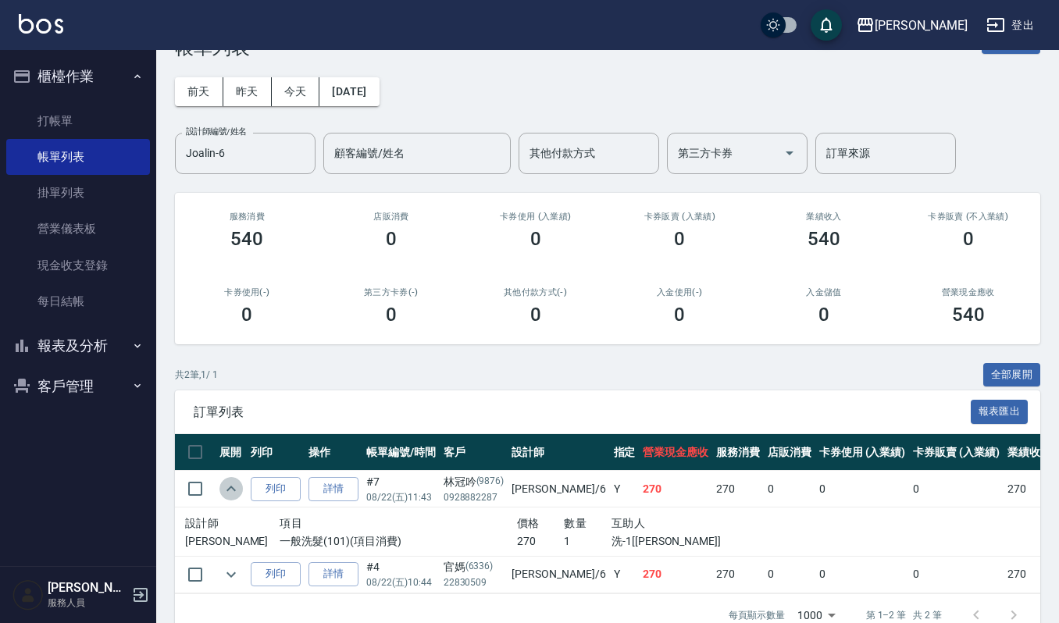
click at [227, 491] on icon "expand row" at bounding box center [231, 488] width 9 height 5
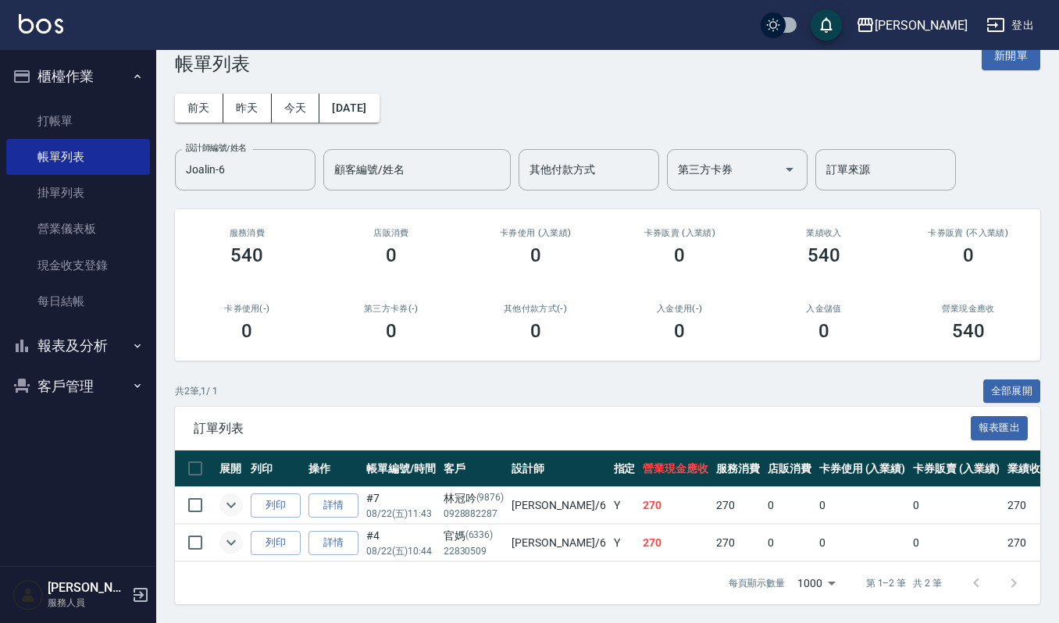
click at [233, 534] on icon "expand row" at bounding box center [231, 543] width 19 height 19
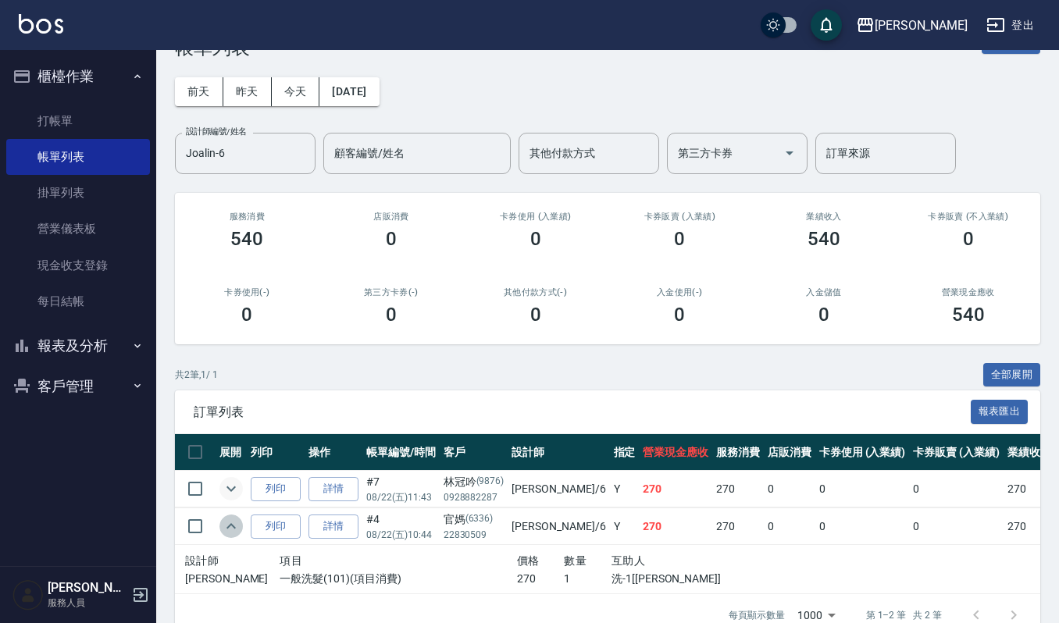
click at [233, 529] on icon "expand row" at bounding box center [231, 526] width 19 height 19
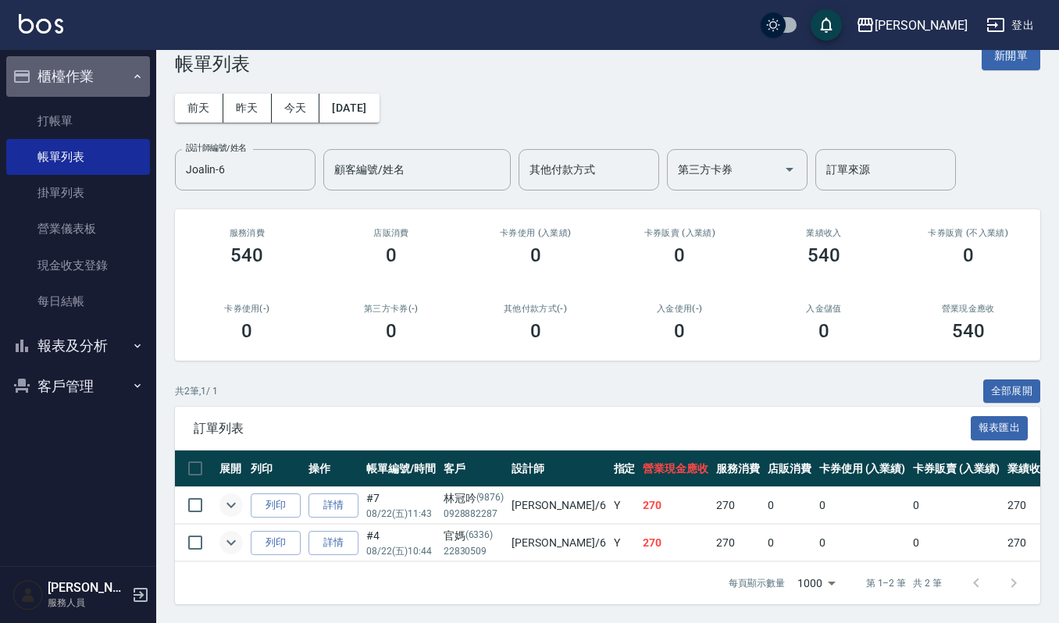
click at [108, 94] on button "櫃檯作業" at bounding box center [78, 76] width 144 height 41
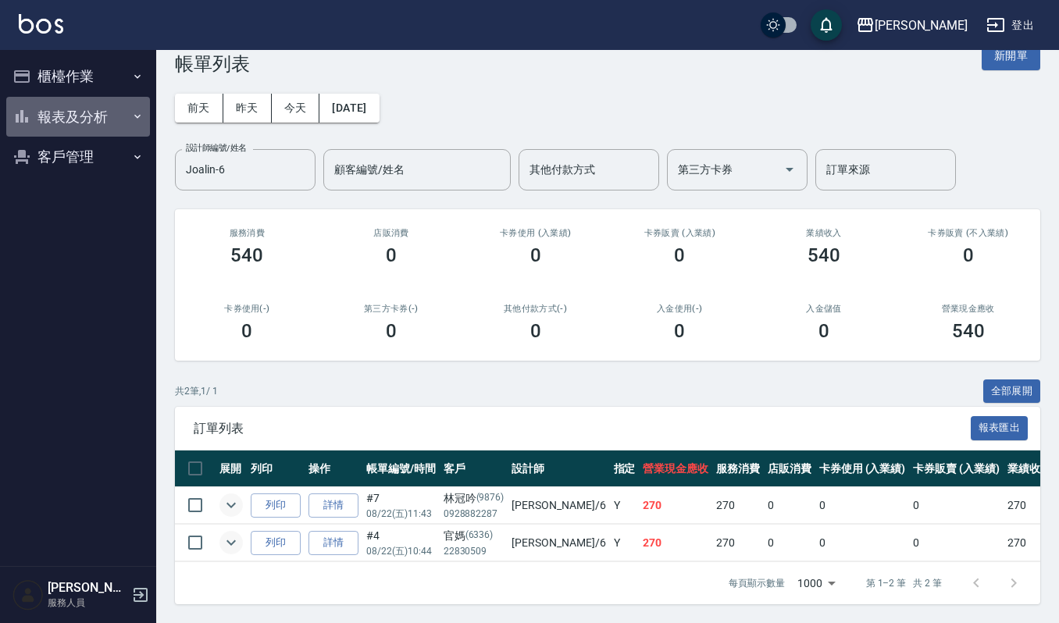
click at [107, 109] on button "報表及分析" at bounding box center [78, 117] width 144 height 41
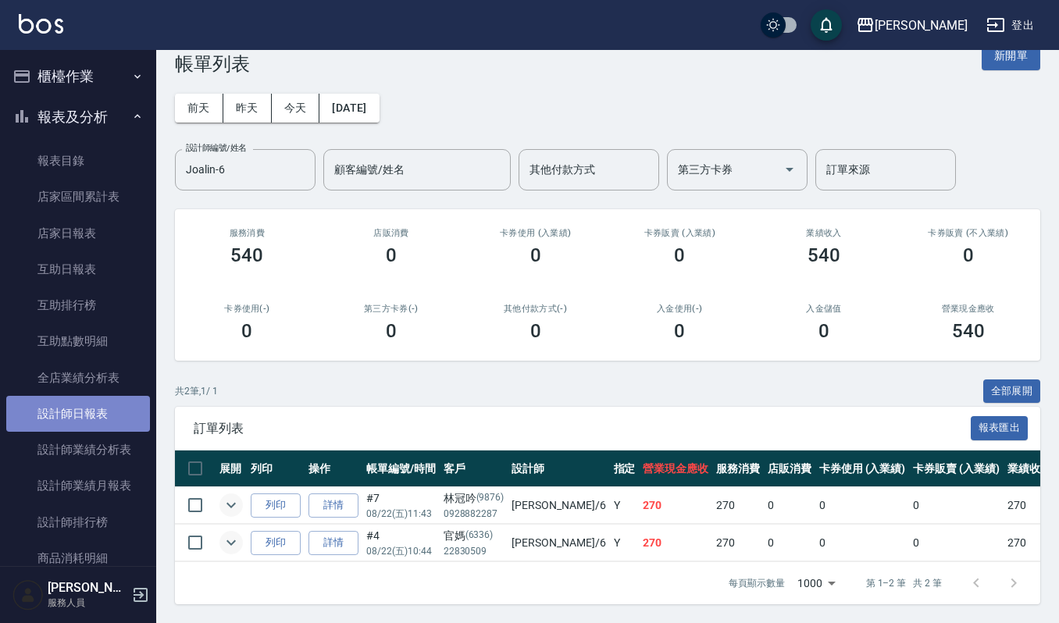
click at [98, 417] on link "設計師日報表" at bounding box center [78, 414] width 144 height 36
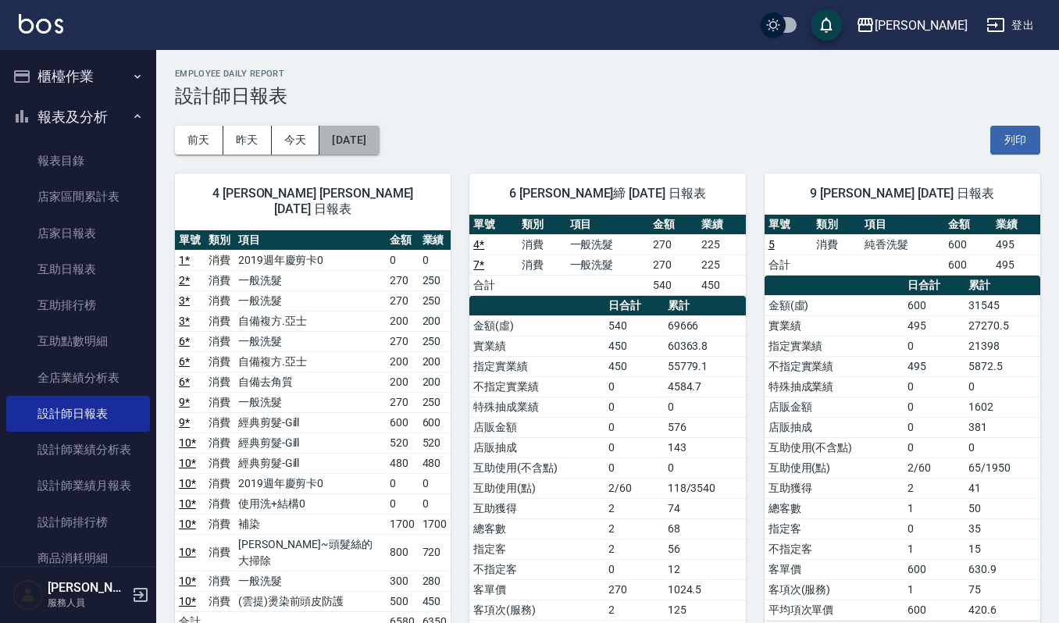
click at [376, 145] on button "[DATE]" at bounding box center [348, 140] width 59 height 29
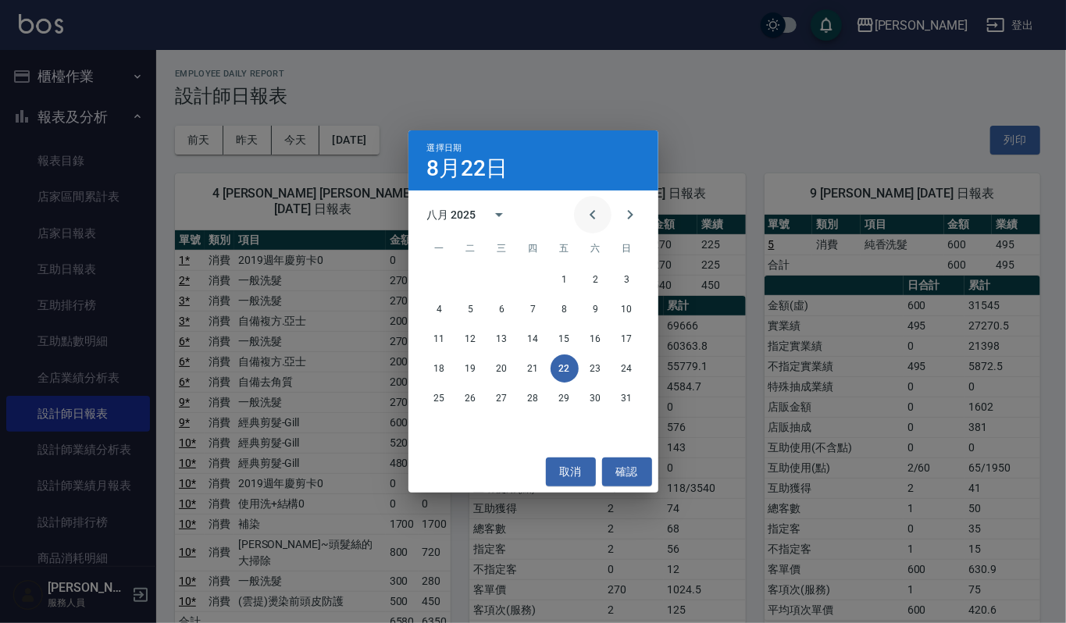
click at [587, 220] on icon "Previous month" at bounding box center [593, 214] width 19 height 19
click at [629, 369] on button "22" at bounding box center [627, 369] width 28 height 28
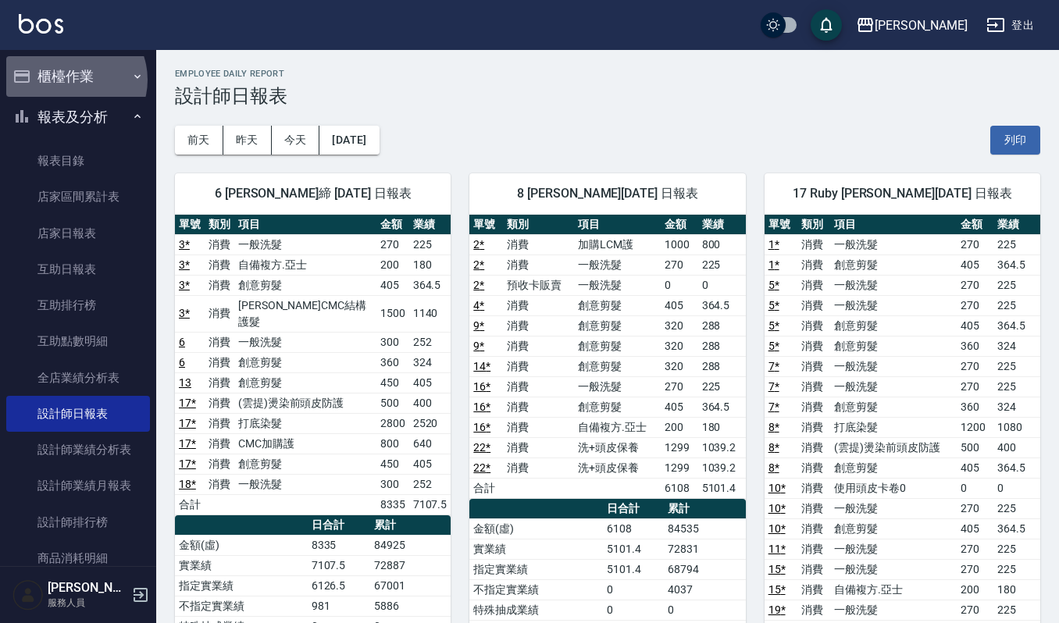
click at [72, 80] on button "櫃檯作業" at bounding box center [78, 76] width 144 height 41
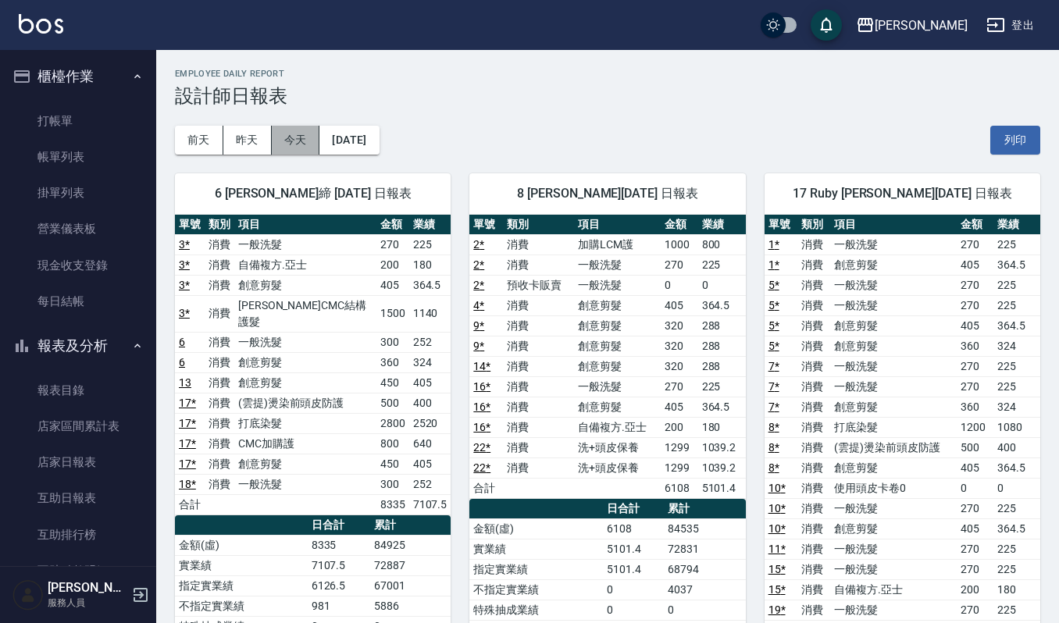
click at [289, 144] on button "今天" at bounding box center [296, 140] width 48 height 29
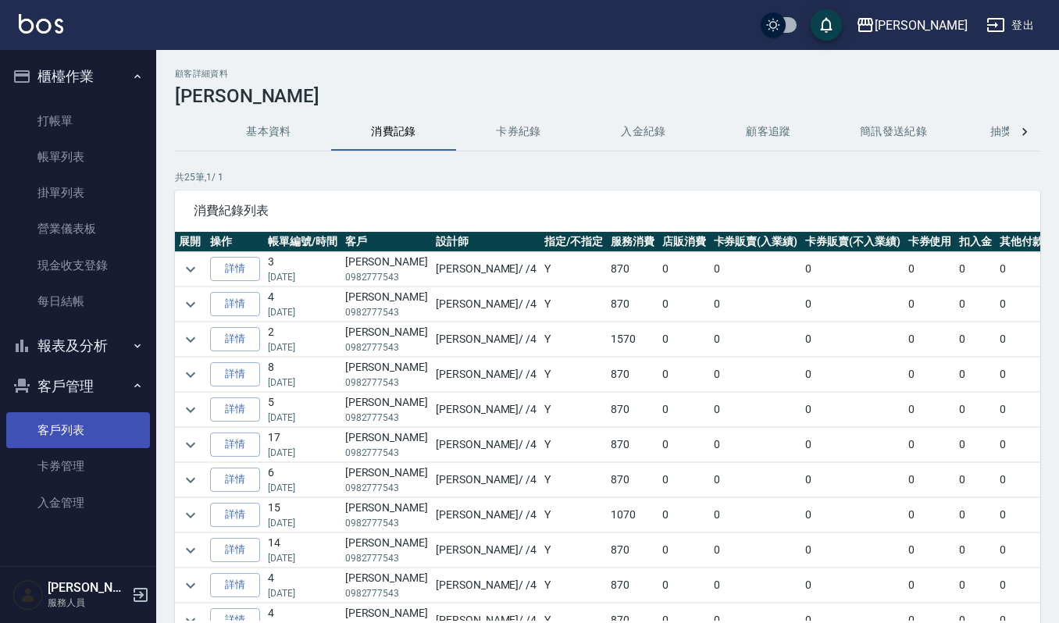
click at [95, 416] on link "客戶列表" at bounding box center [78, 430] width 144 height 36
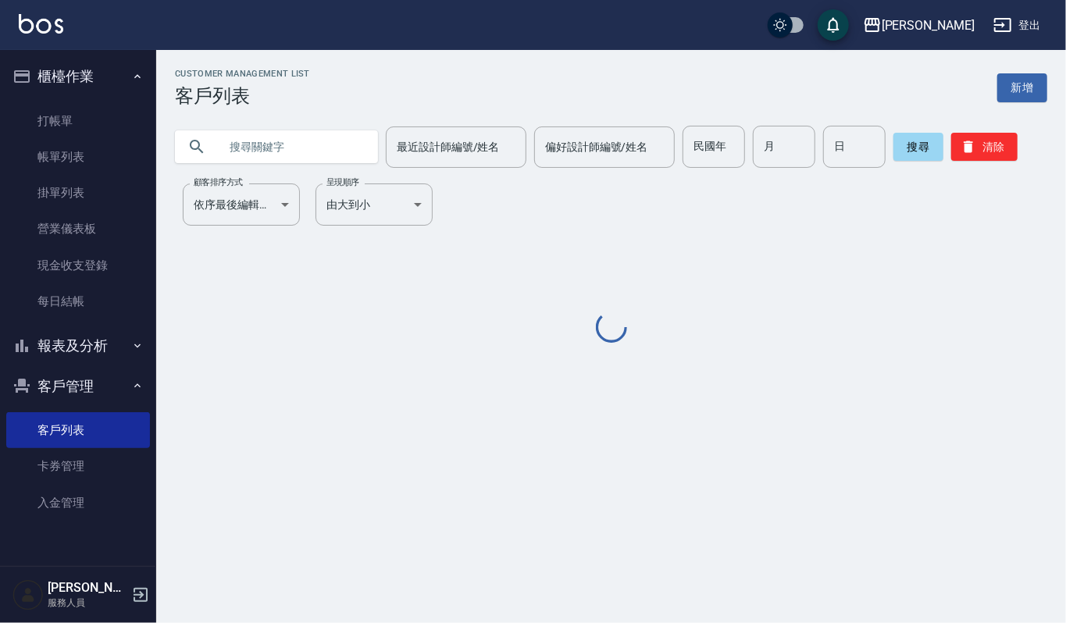
click at [298, 162] on input "text" at bounding box center [292, 147] width 147 height 42
paste input "[PERSON_NAME]"
type input "[PERSON_NAME]"
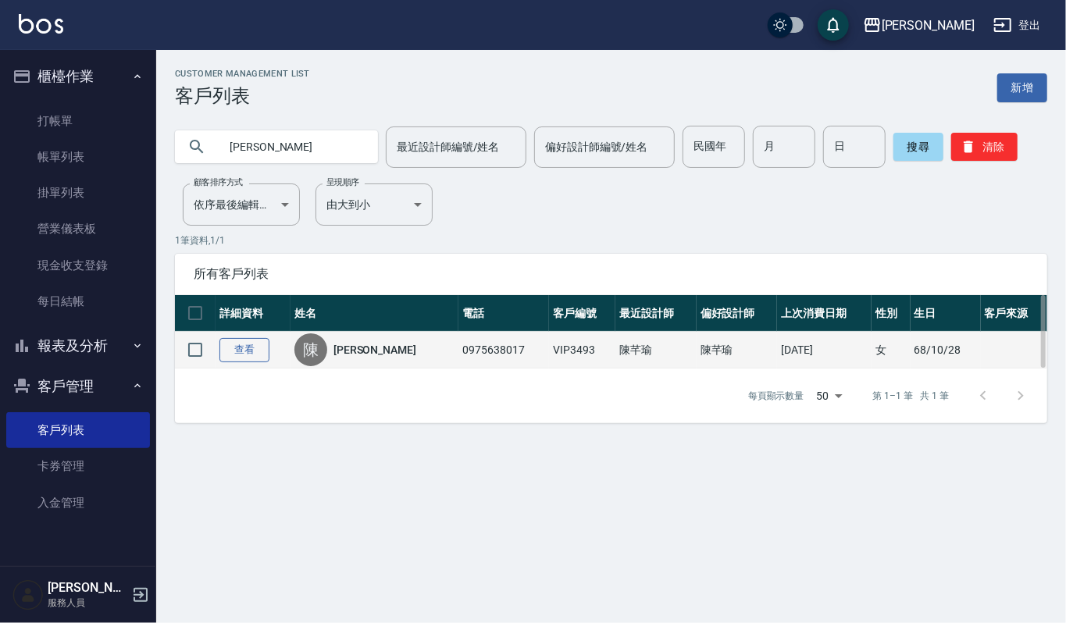
click at [229, 351] on link "查看" at bounding box center [245, 350] width 50 height 24
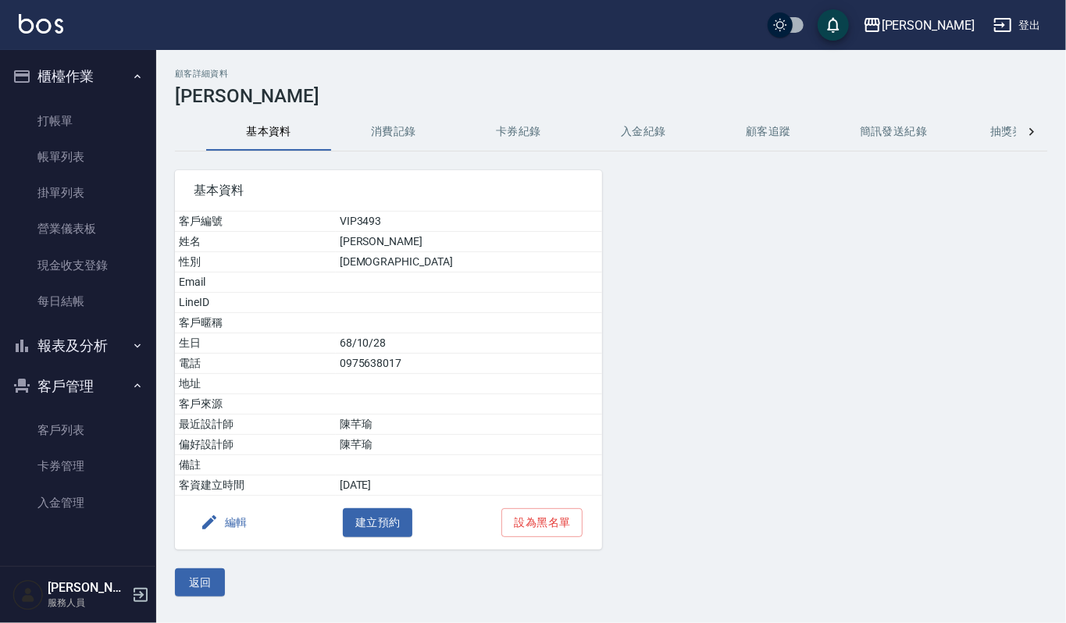
click at [388, 131] on button "消費記錄" at bounding box center [393, 131] width 125 height 37
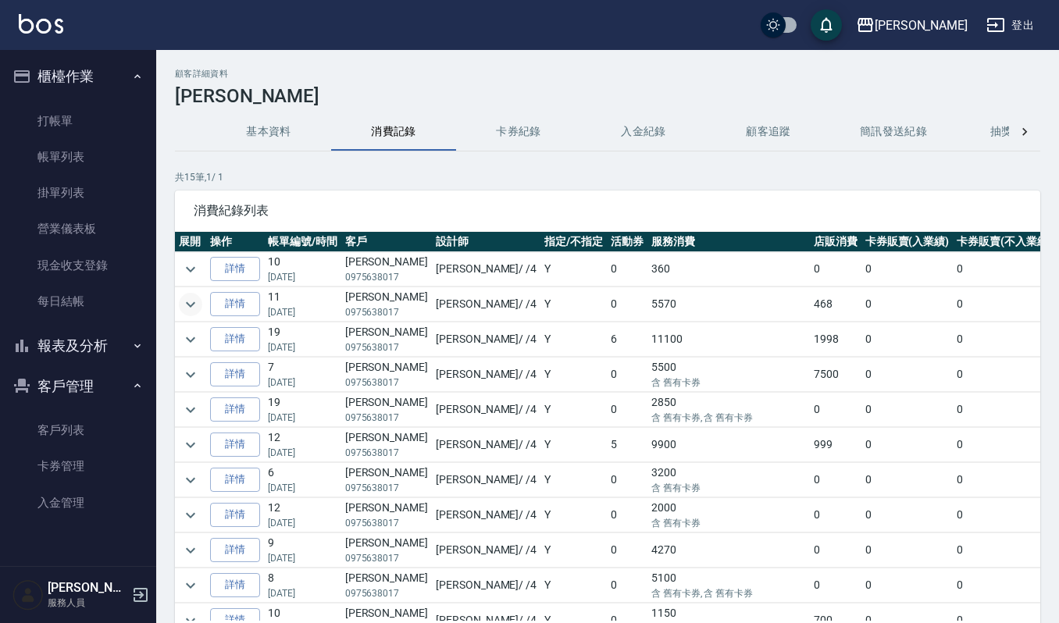
click at [188, 307] on icon "expand row" at bounding box center [190, 304] width 19 height 19
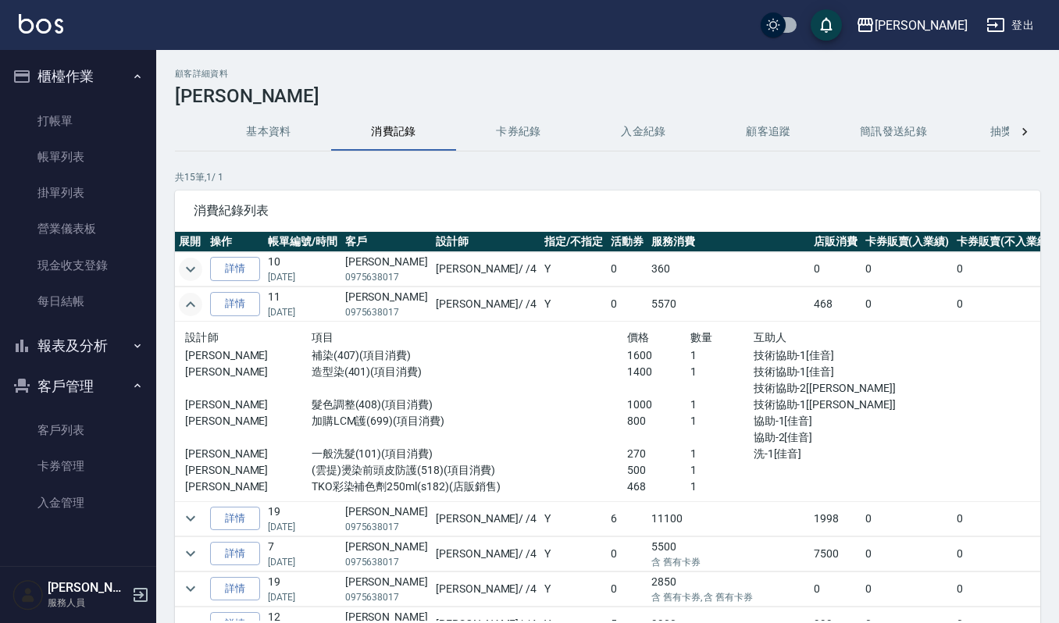
click at [198, 266] on icon "expand row" at bounding box center [190, 269] width 19 height 19
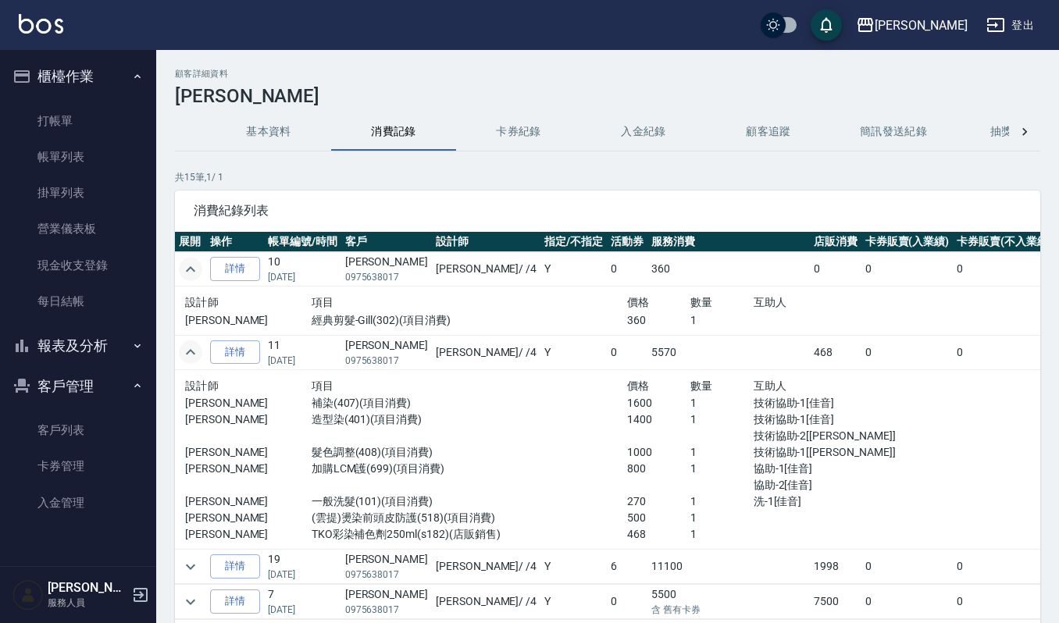
click at [191, 267] on icon "expand row" at bounding box center [190, 268] width 9 height 5
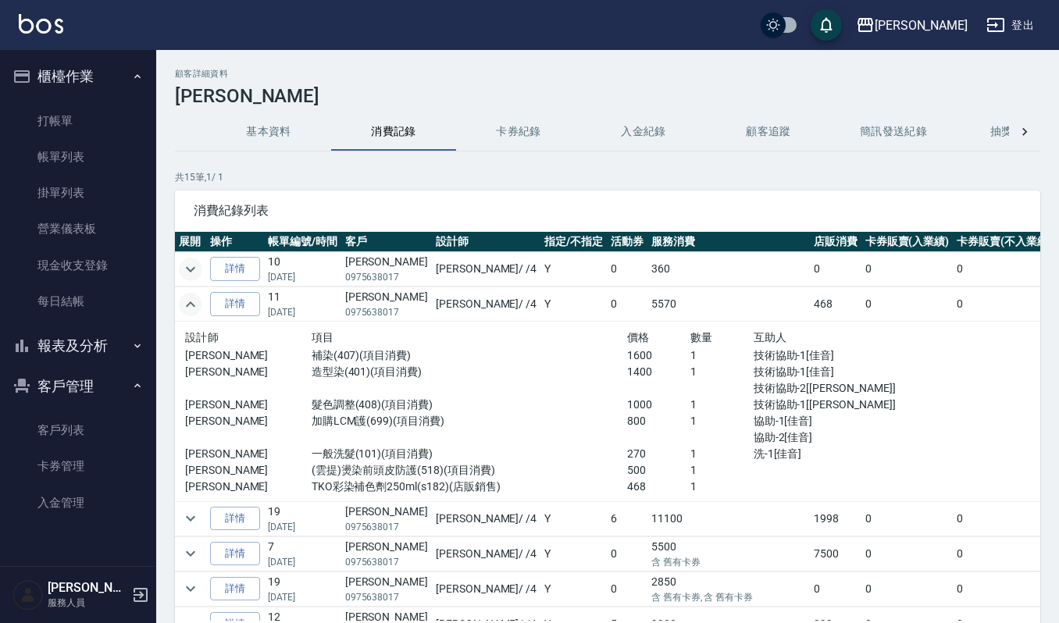
scroll to position [104, 0]
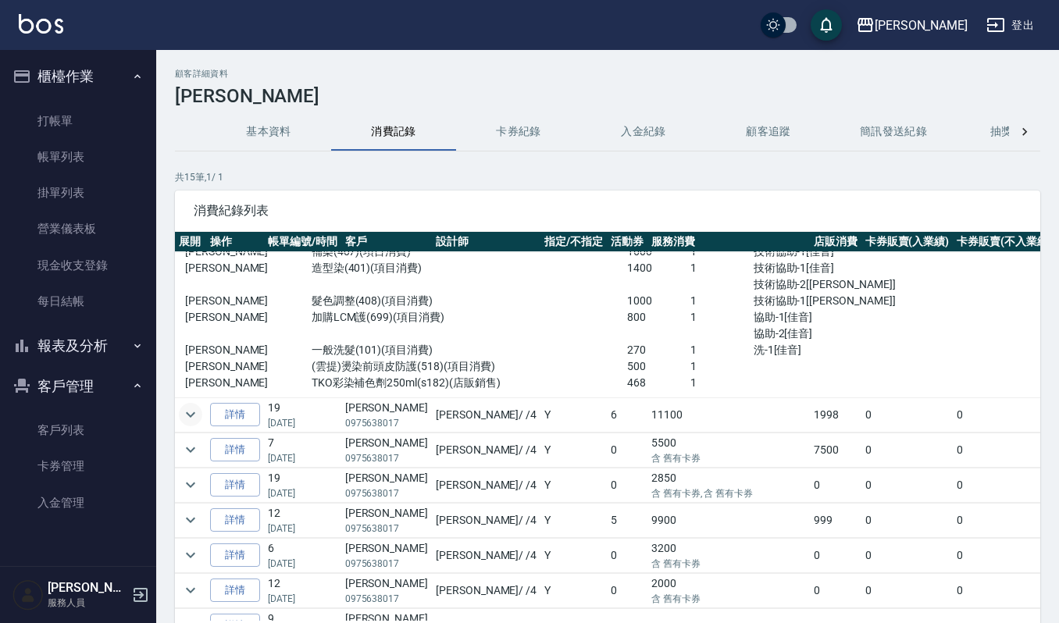
click at [184, 410] on icon "expand row" at bounding box center [190, 414] width 19 height 19
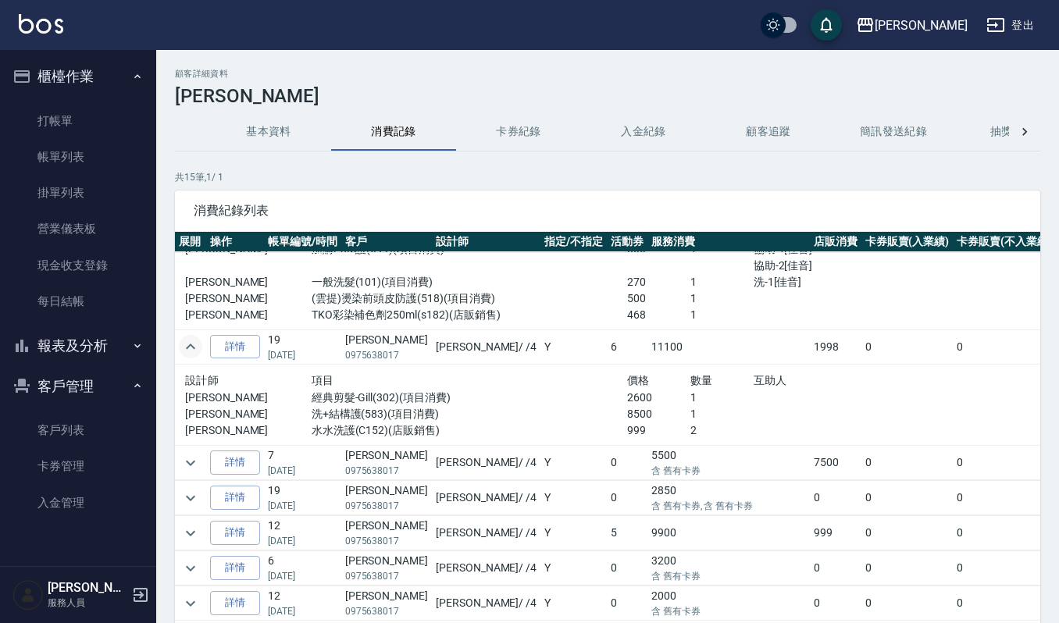
scroll to position [208, 0]
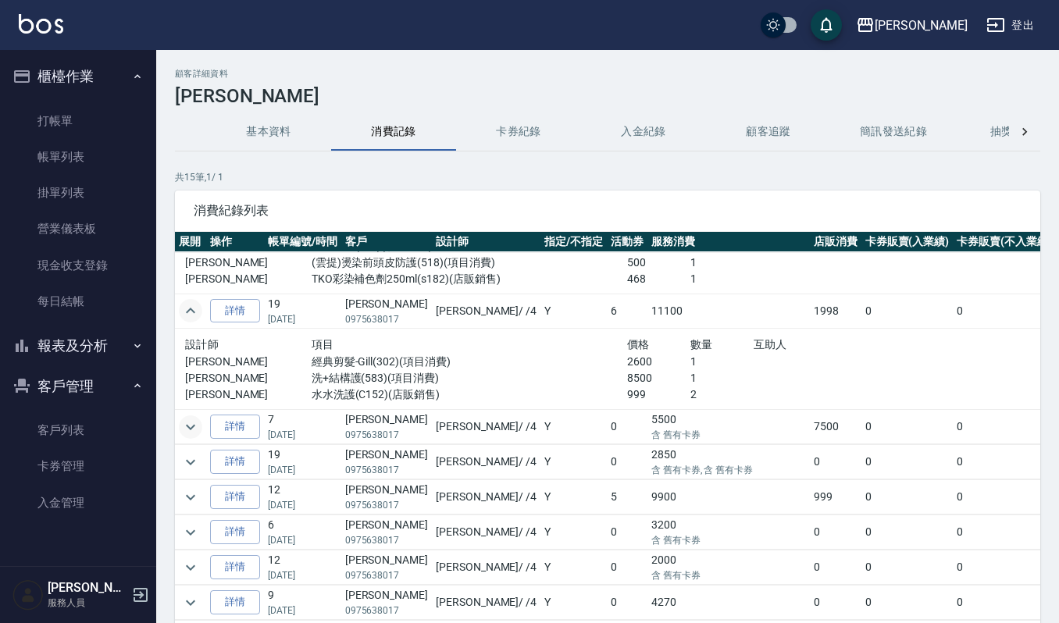
click at [184, 430] on icon "expand row" at bounding box center [190, 427] width 19 height 19
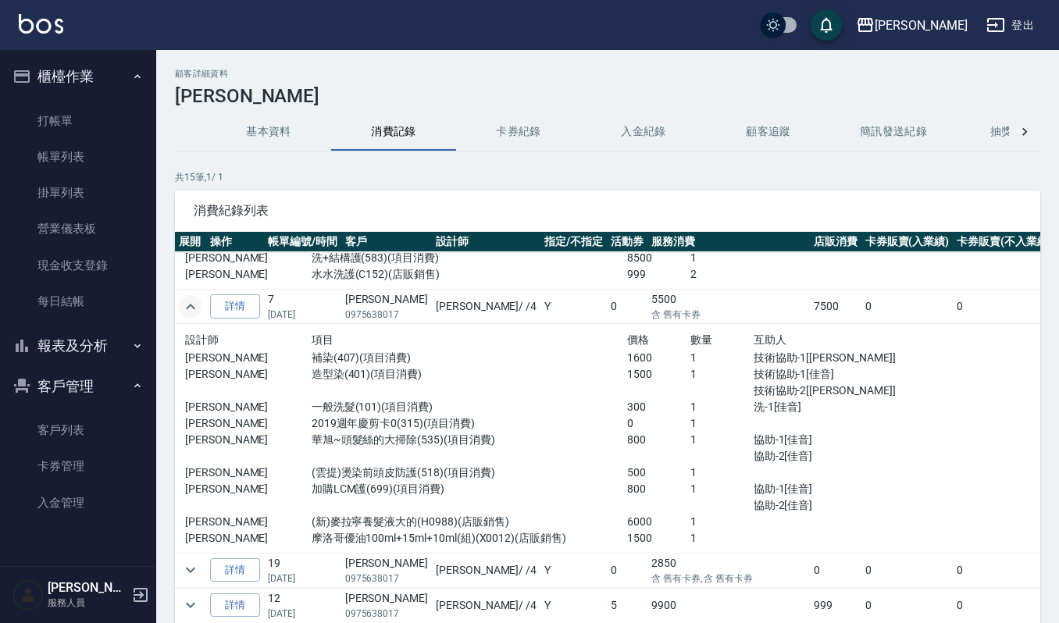
scroll to position [312, 0]
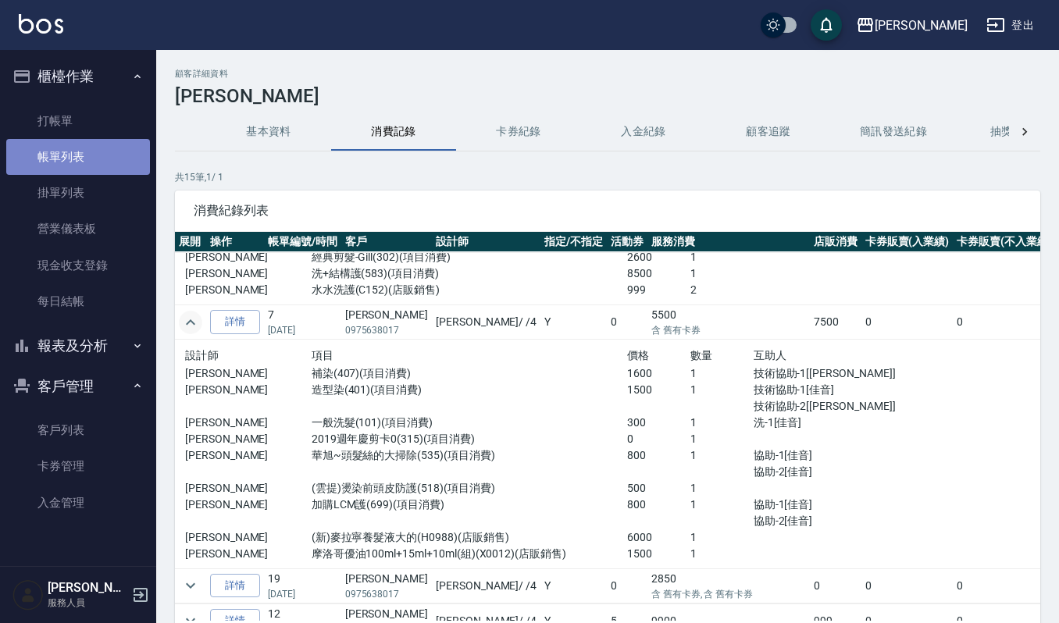
click at [97, 162] on link "帳單列表" at bounding box center [78, 157] width 144 height 36
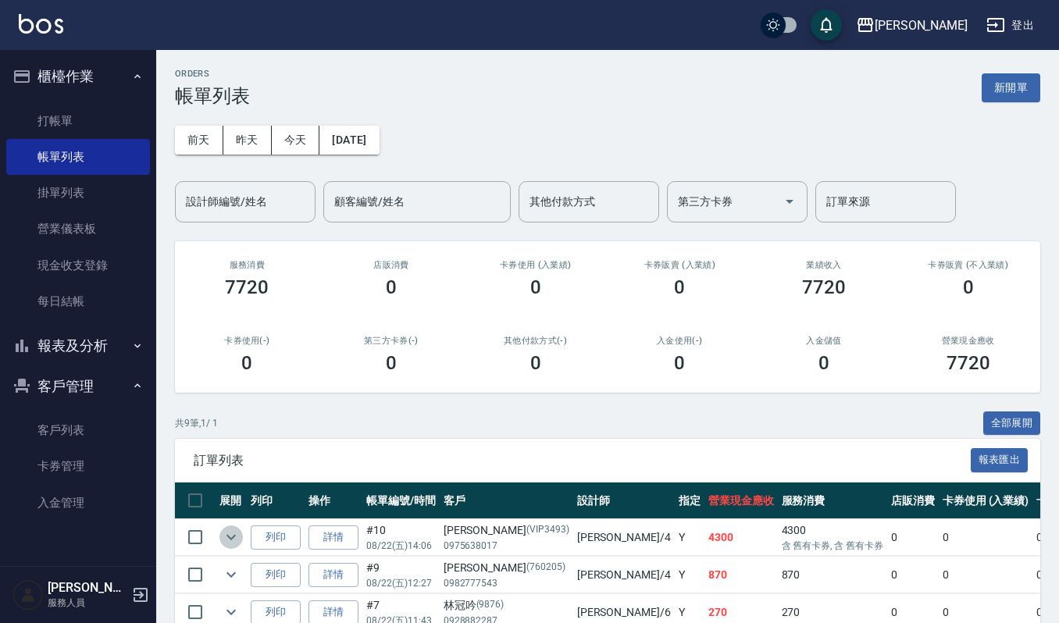
click at [229, 541] on icon "expand row" at bounding box center [231, 537] width 19 height 19
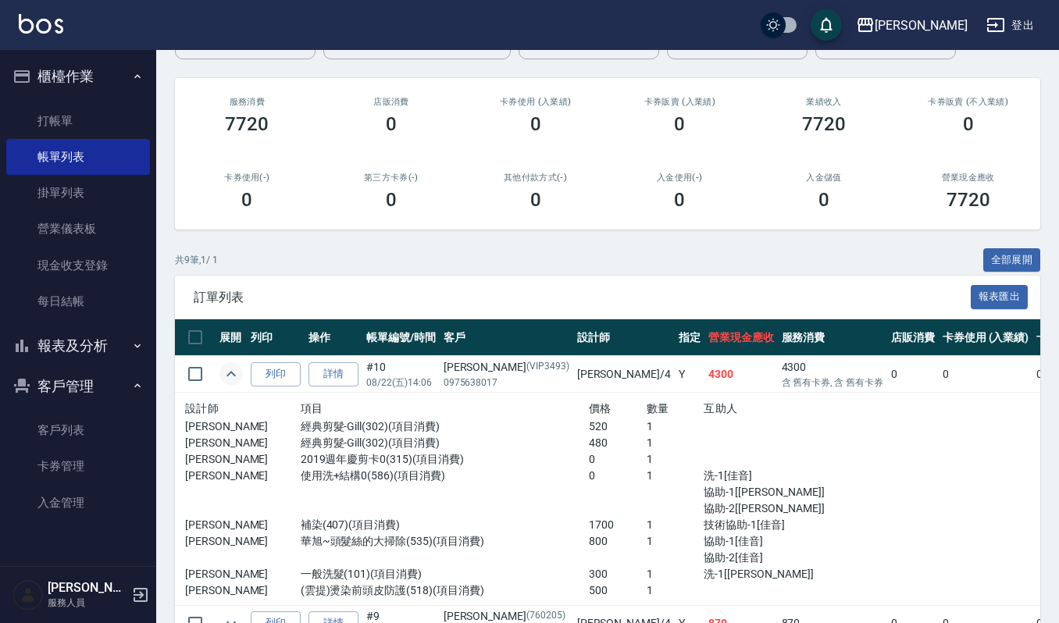
scroll to position [416, 0]
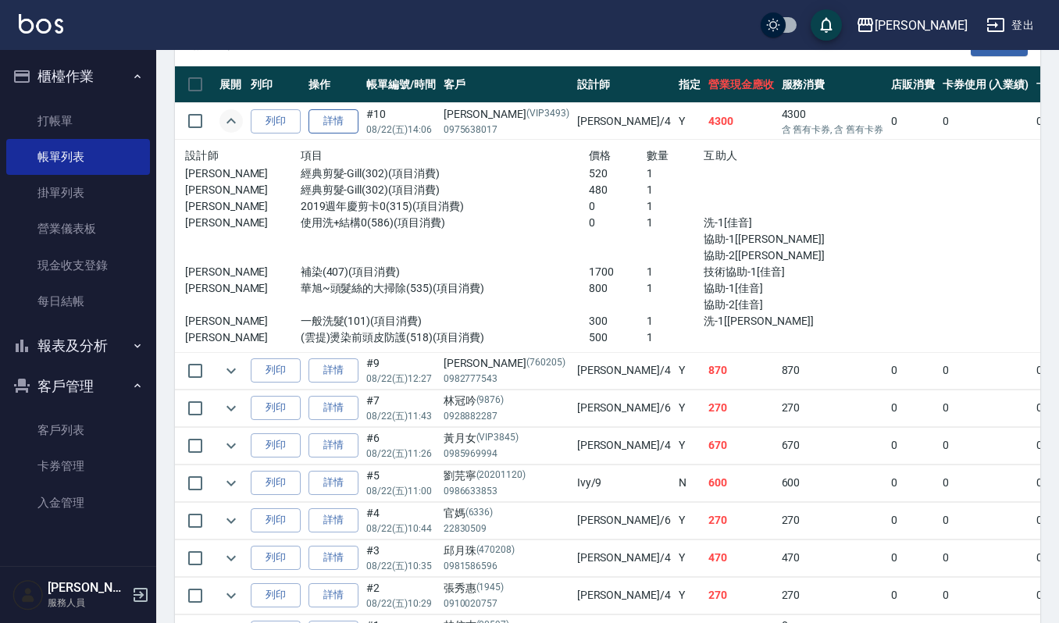
click at [331, 119] on link "詳情" at bounding box center [334, 121] width 50 height 24
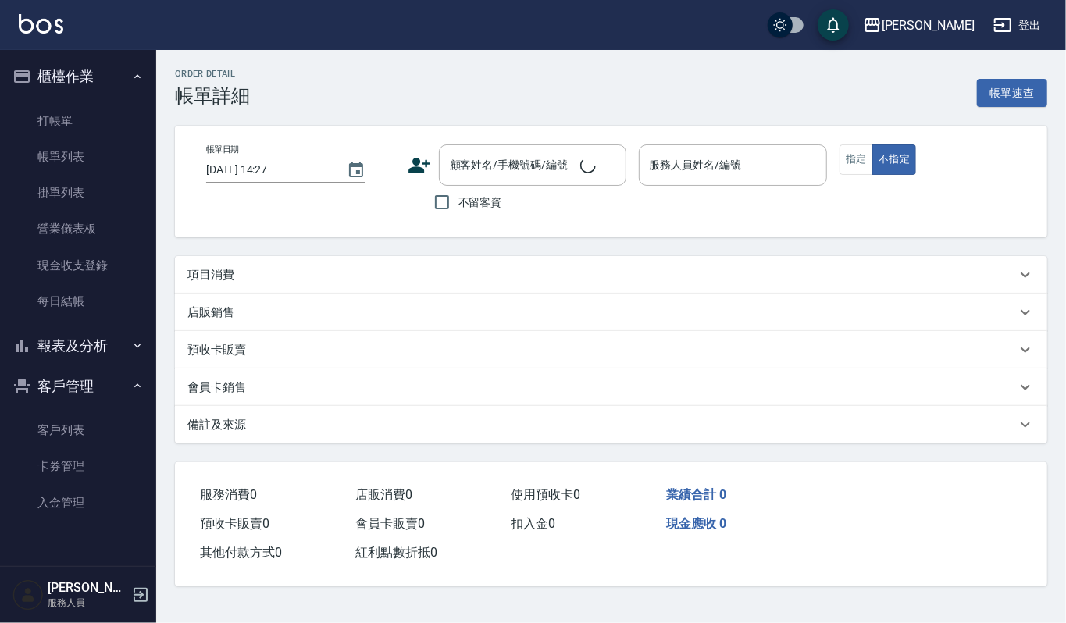
type input "[DATE] 14:06"
type input "[PERSON_NAME]-4"
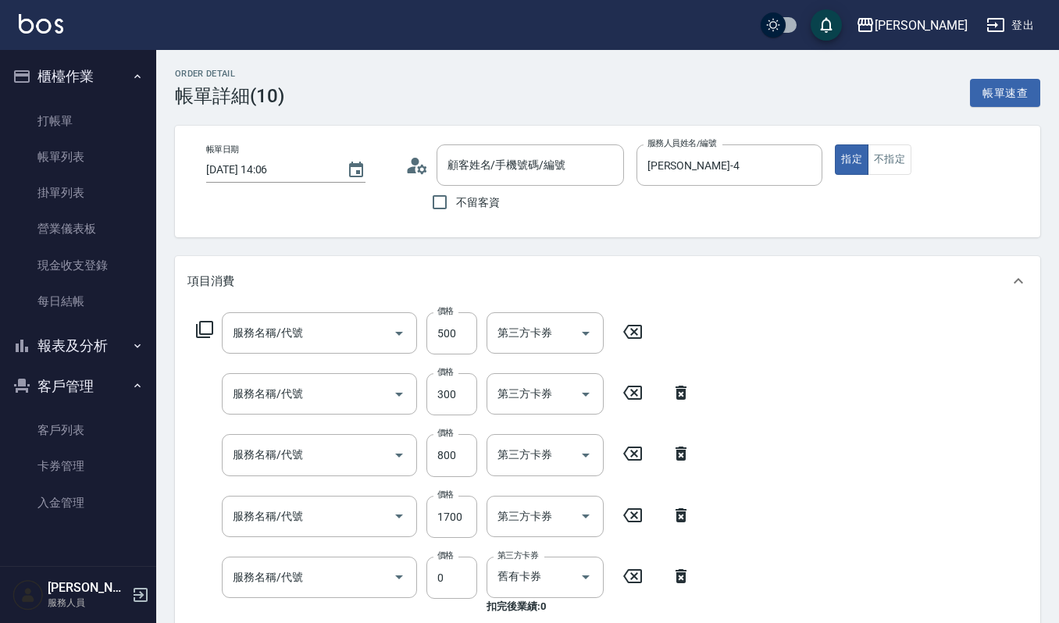
type input "[PERSON_NAME]/0975638017/VIP3493"
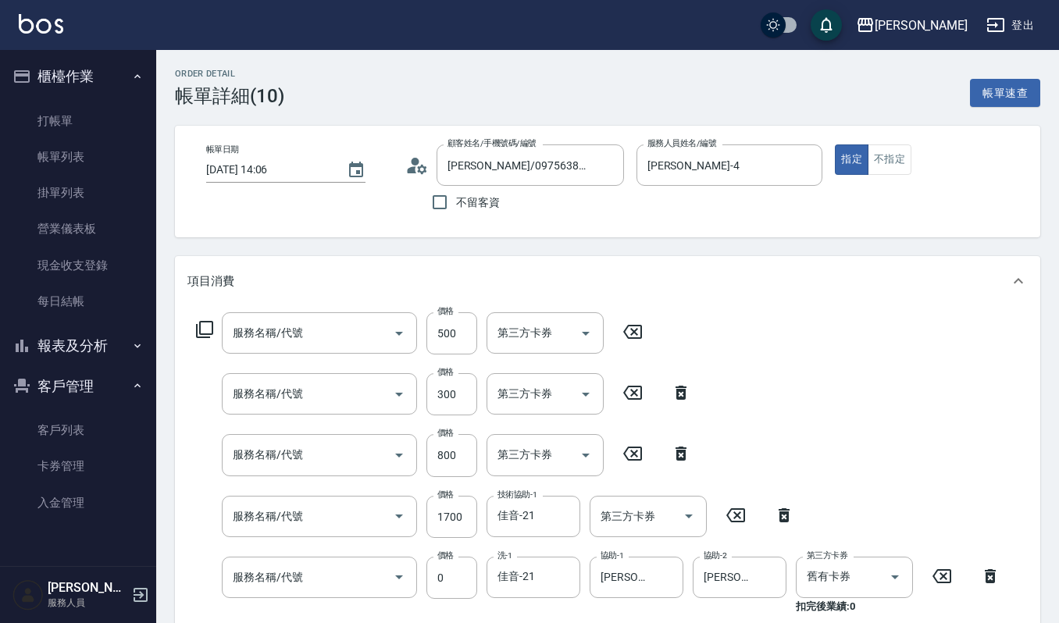
type input "(雲提)燙染前頭皮防護(518)"
type input "一般洗髮(101)"
type input "[PERSON_NAME]~頭髮絲的大掃除(535)"
type input "補染(407)"
type input "使用洗+結構0(586)"
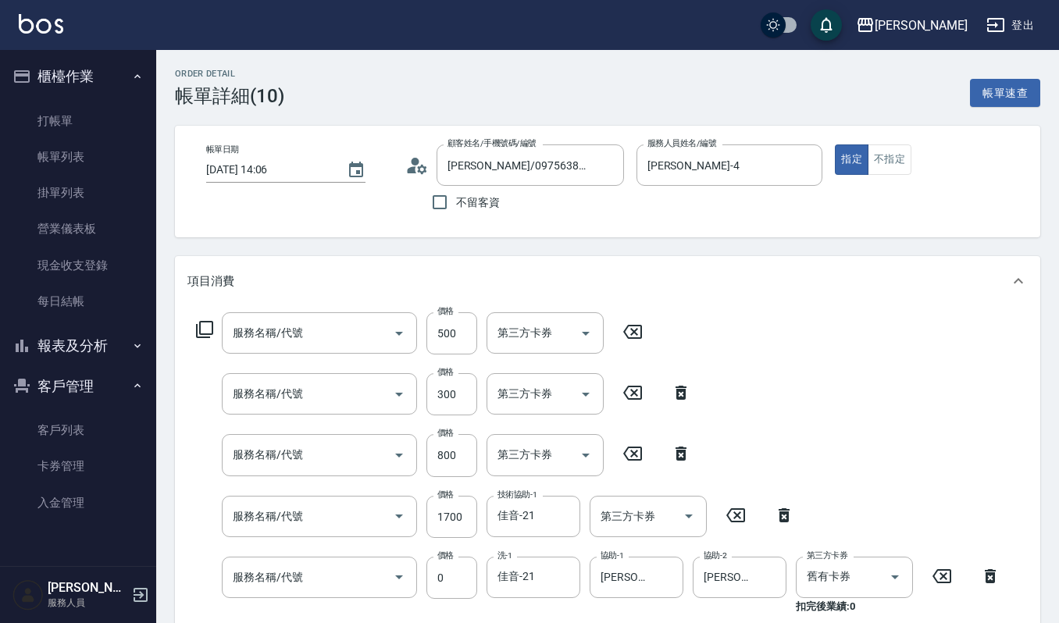
type input "2019週年慶剪卡0(315)"
type input "經典剪髮-Gill(302)"
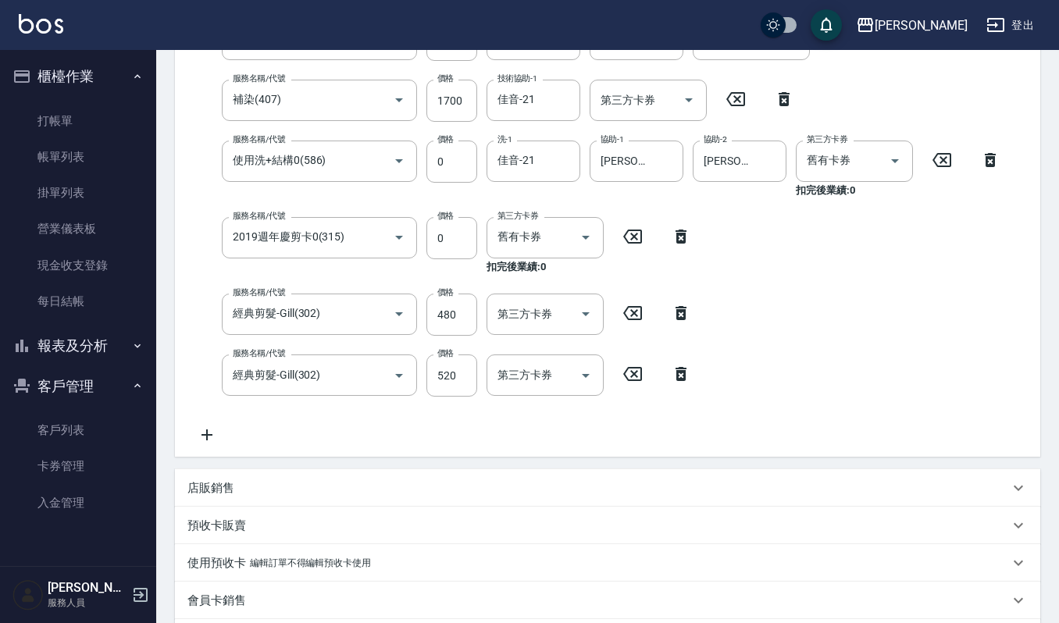
scroll to position [625, 0]
